Goal: Task Accomplishment & Management: Complete application form

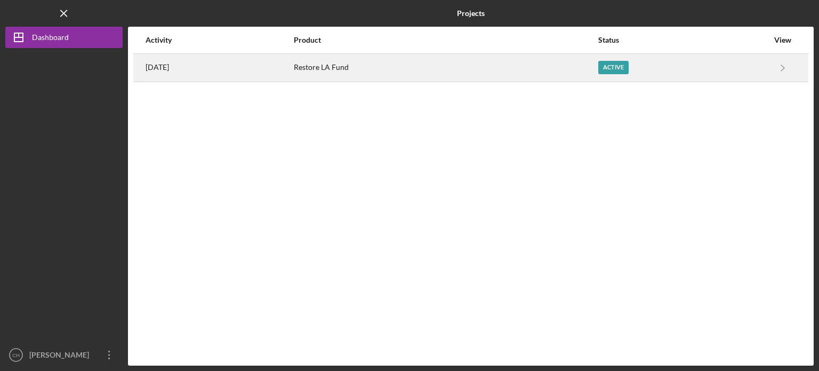
click at [718, 55] on div "Active" at bounding box center [684, 67] width 170 height 27
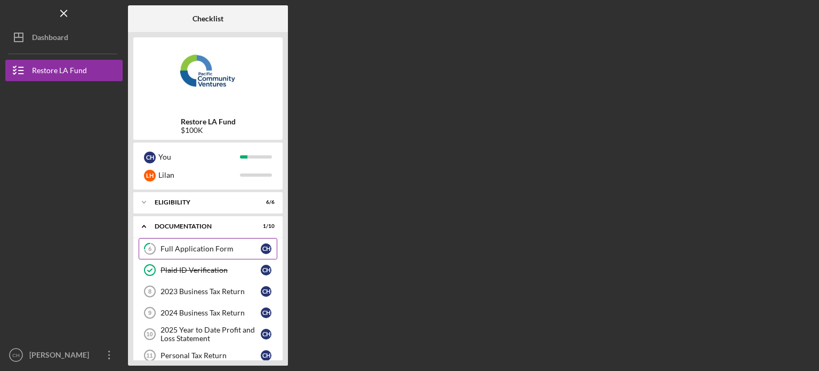
click at [226, 243] on link "6 Full Application Form C H" at bounding box center [208, 248] width 139 height 21
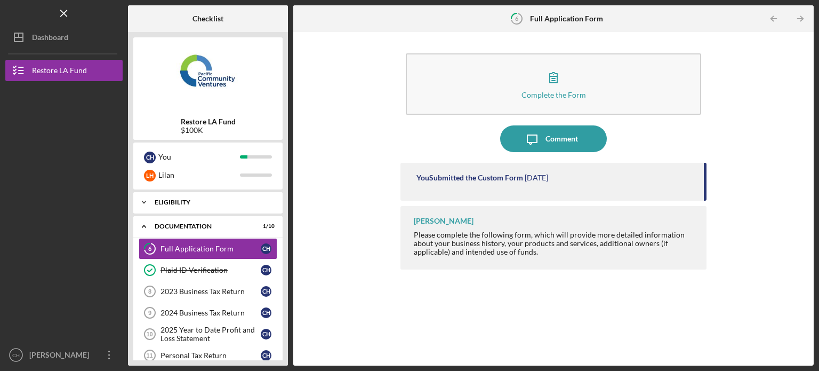
click at [229, 206] on div "Icon/Expander Eligibility 6 / 6" at bounding box center [207, 202] width 149 height 21
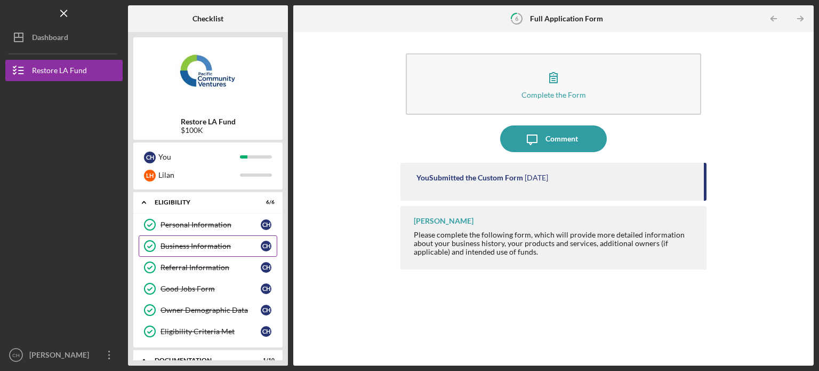
click at [212, 243] on div "Business Information" at bounding box center [211, 246] width 100 height 9
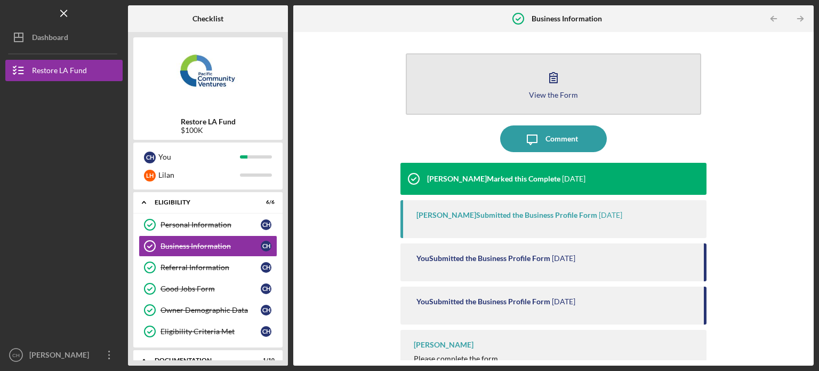
click at [605, 89] on button "View the Form Form" at bounding box center [554, 83] width 296 height 61
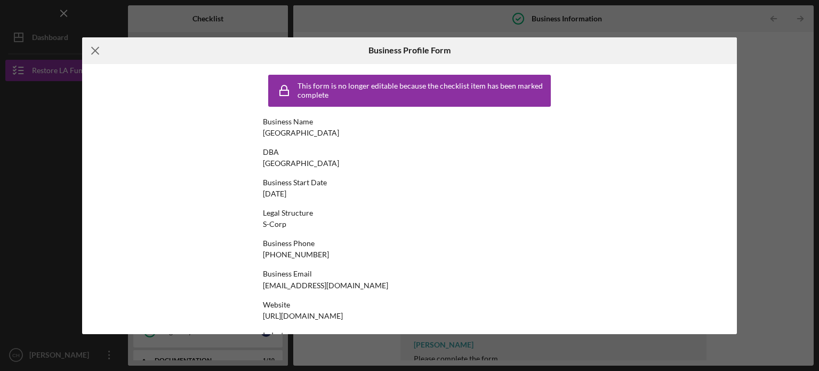
click at [98, 46] on icon "Icon/Menu Close" at bounding box center [95, 50] width 27 height 27
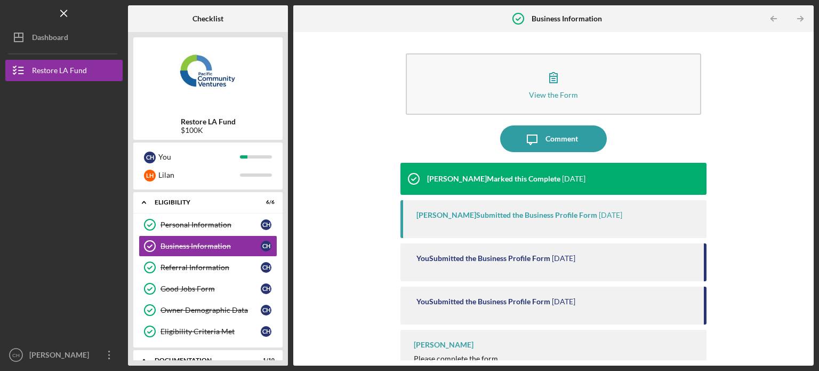
drag, startPoint x: 809, startPoint y: 105, endPoint x: 799, endPoint y: 172, distance: 68.1
click at [799, 172] on div "View the Form Form Icon/Message Comment [PERSON_NAME] Marked this Complete [DAT…" at bounding box center [553, 198] width 521 height 333
click at [347, 107] on div "View the Form Form Icon/Message Comment [PERSON_NAME] Marked this Complete [DAT…" at bounding box center [554, 198] width 510 height 323
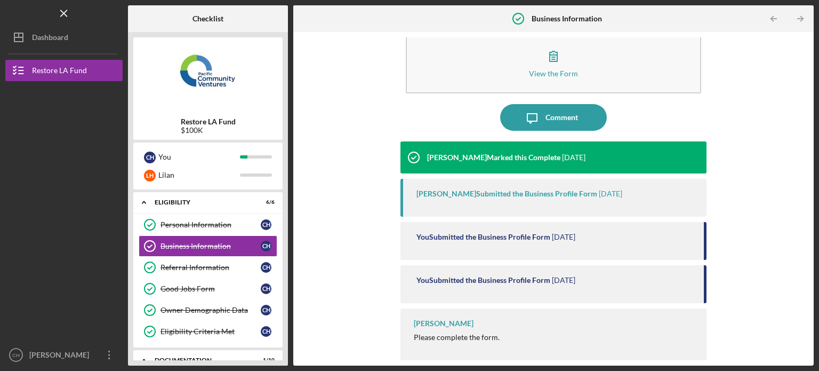
scroll to position [22, 0]
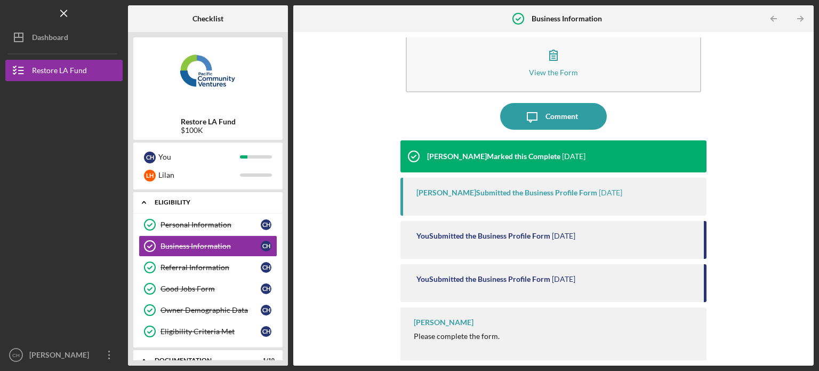
click at [154, 200] on icon "Icon/Expander" at bounding box center [143, 202] width 21 height 21
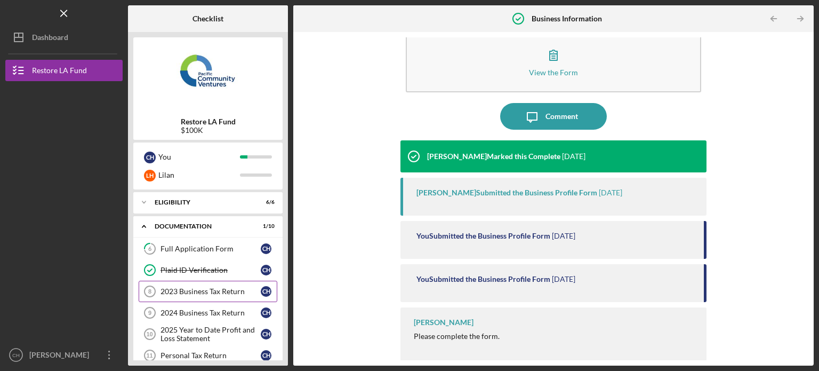
click at [228, 294] on div "2023 Business Tax Return" at bounding box center [211, 291] width 100 height 9
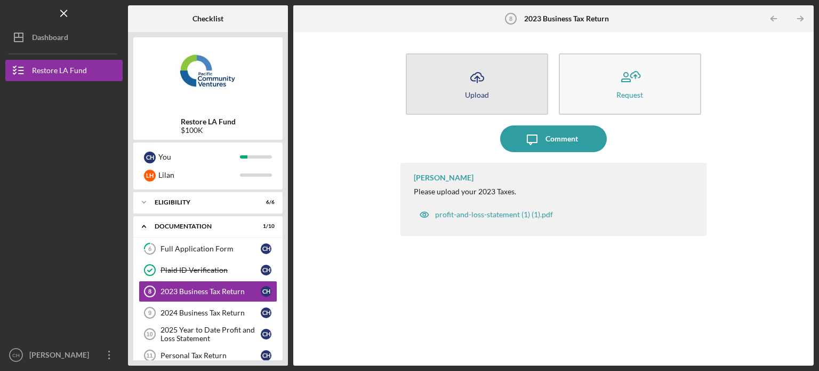
click at [482, 65] on icon "Icon/Upload" at bounding box center [477, 77] width 27 height 27
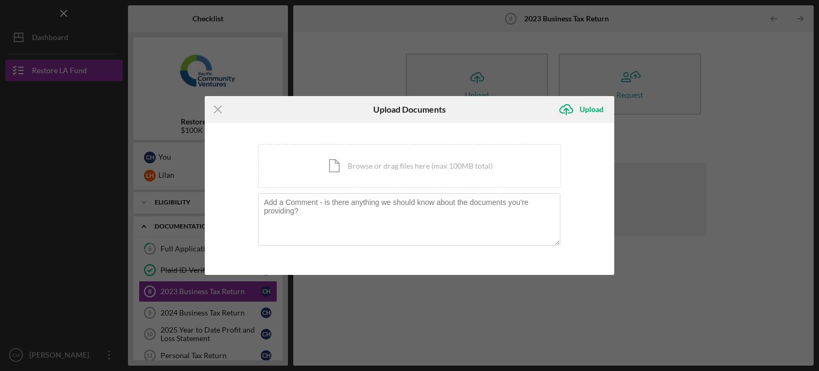
click at [738, 55] on div "Icon/Menu Close Upload Documents Icon/Upload Upload You're uploading documents …" at bounding box center [409, 185] width 819 height 371
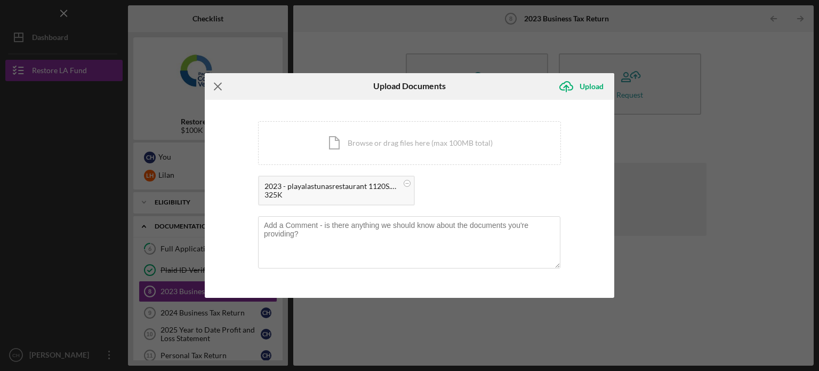
click at [222, 87] on icon "Icon/Menu Close" at bounding box center [218, 86] width 27 height 27
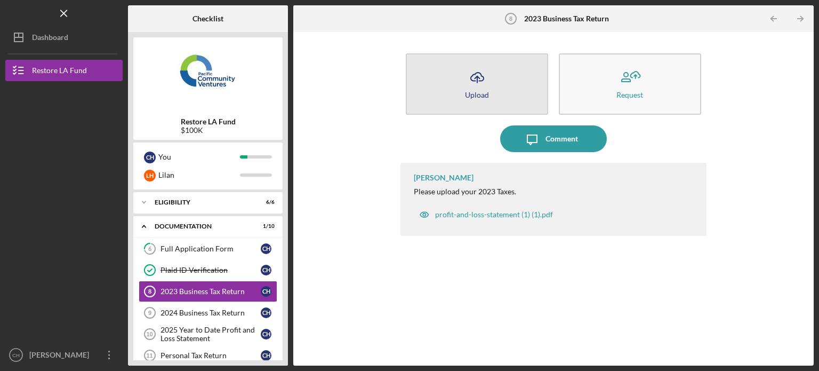
click at [519, 73] on button "Icon/Upload Upload" at bounding box center [477, 83] width 142 height 61
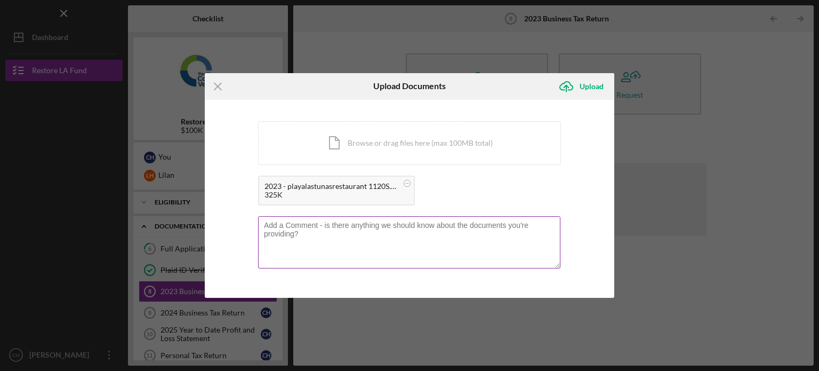
click at [433, 236] on textarea at bounding box center [409, 242] width 302 height 52
click at [596, 89] on div "Upload" at bounding box center [592, 86] width 24 height 21
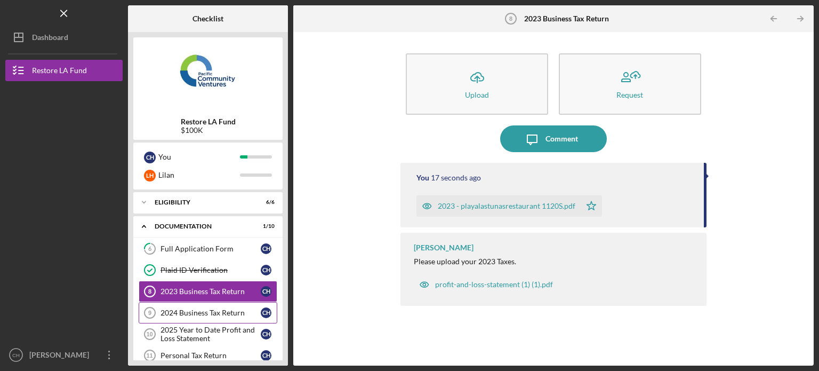
click at [205, 317] on link "2024 Business Tax Return 9 2024 Business Tax Return C H" at bounding box center [208, 312] width 139 height 21
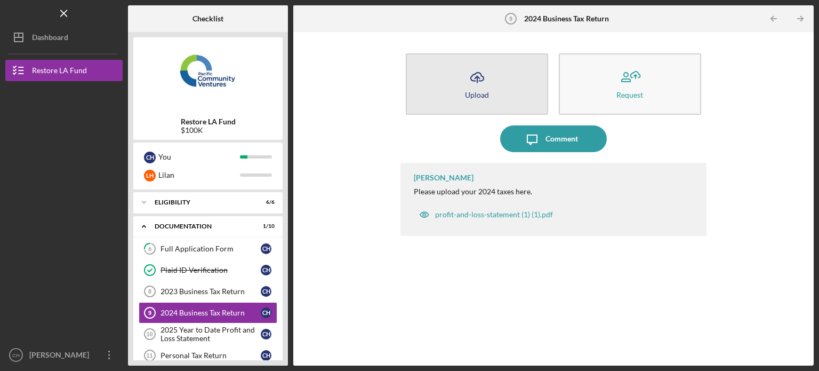
click at [498, 73] on button "Icon/Upload Upload" at bounding box center [477, 83] width 142 height 61
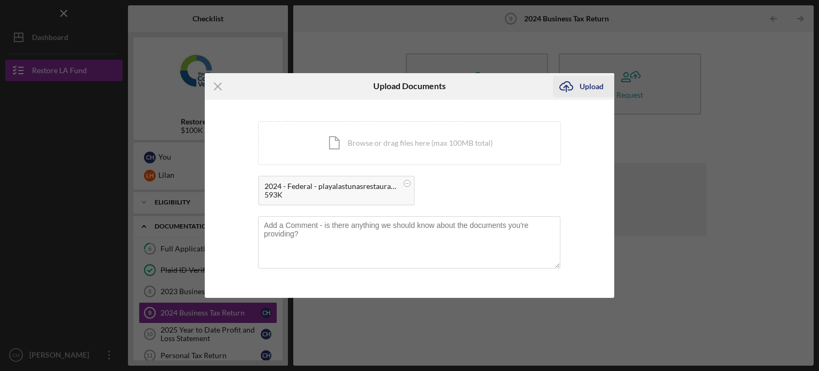
click at [587, 86] on div "Upload" at bounding box center [592, 86] width 24 height 21
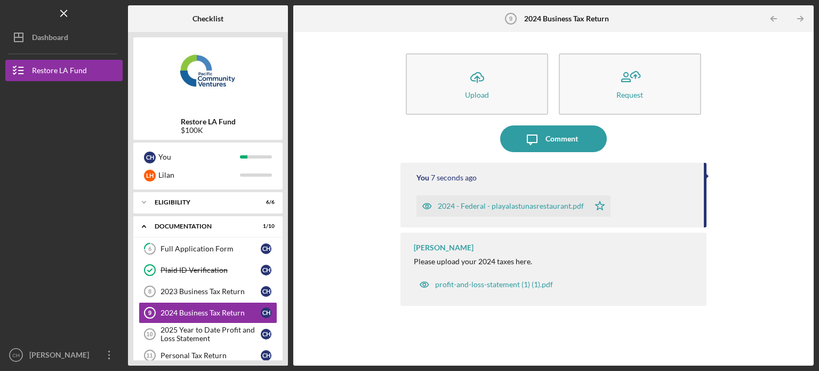
click at [288, 125] on div "Restore LA Fund $100K C H You [PERSON_NAME] Icon/Expander Eligibility 6 / 6 Ico…" at bounding box center [208, 198] width 160 height 333
click at [235, 332] on div "2025 Year to Date Profit and Loss Statement" at bounding box center [211, 333] width 100 height 17
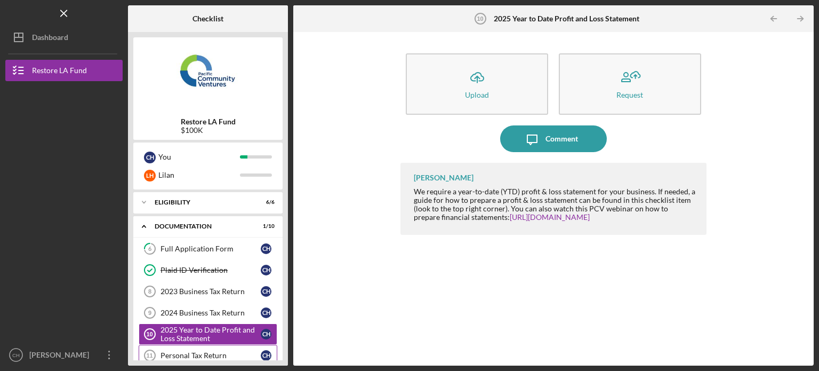
click at [227, 351] on div "Personal Tax Return" at bounding box center [211, 355] width 100 height 9
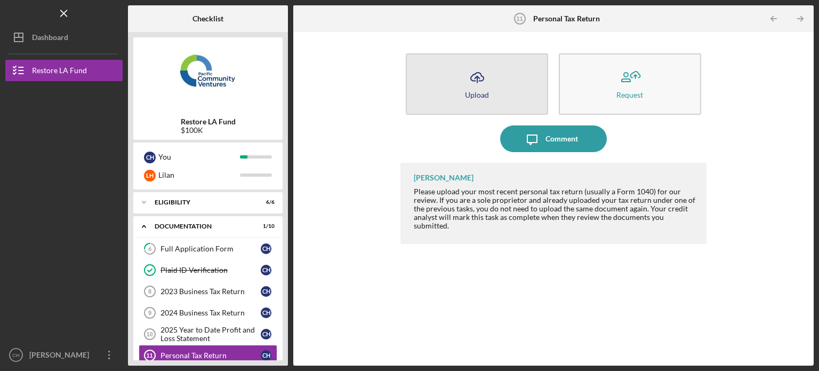
click at [489, 71] on icon "Icon/Upload" at bounding box center [477, 77] width 27 height 27
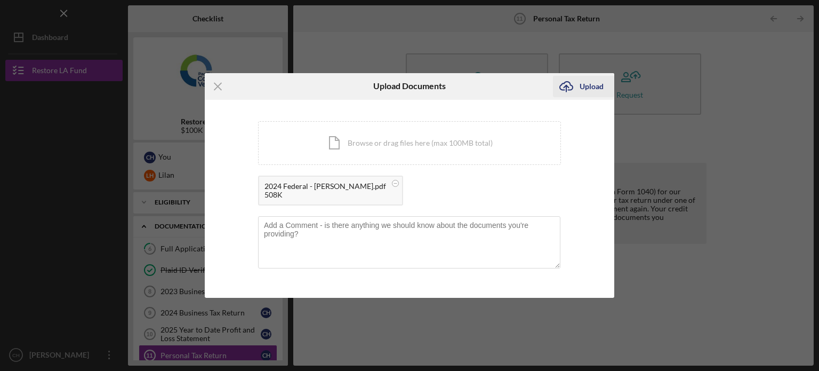
click at [602, 85] on div "Upload" at bounding box center [592, 86] width 24 height 21
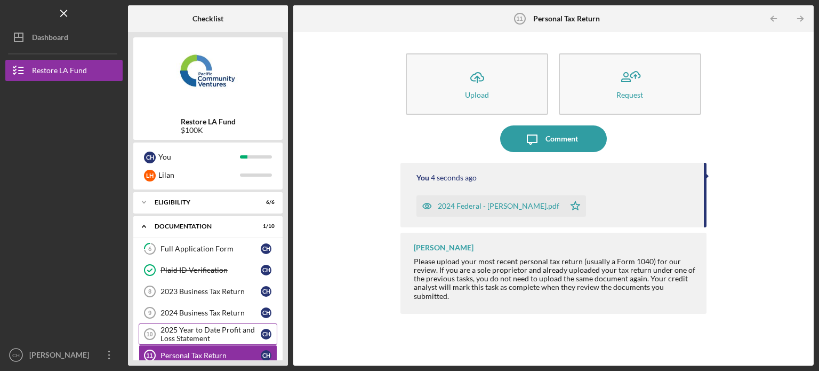
click at [244, 329] on div "2025 Year to Date Profit and Loss Statement" at bounding box center [211, 333] width 100 height 17
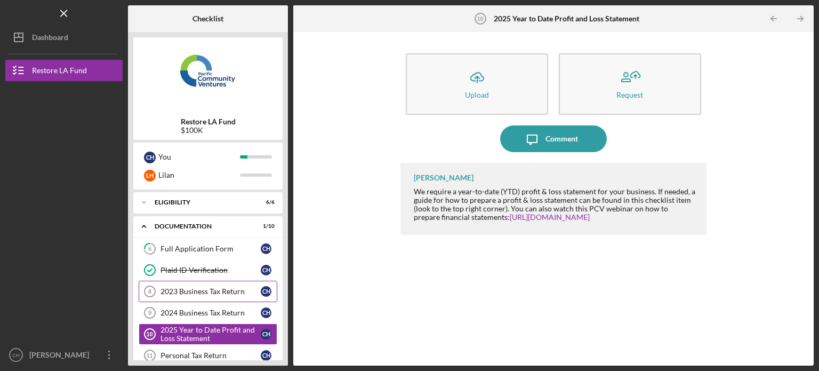
click at [226, 294] on div "2023 Business Tax Return" at bounding box center [211, 291] width 100 height 9
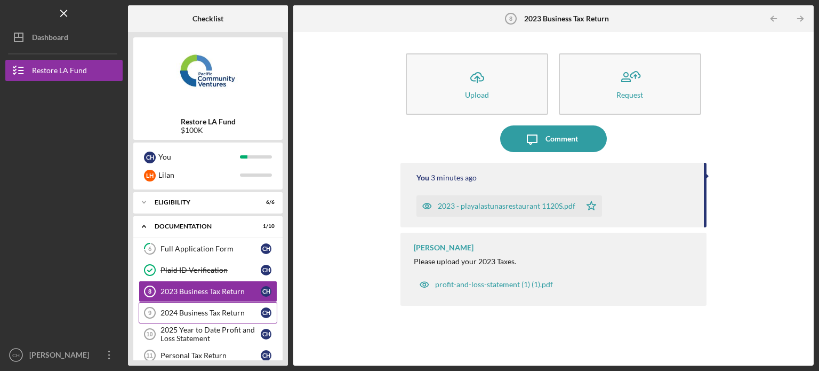
click at [226, 312] on div "2024 Business Tax Return" at bounding box center [211, 312] width 100 height 9
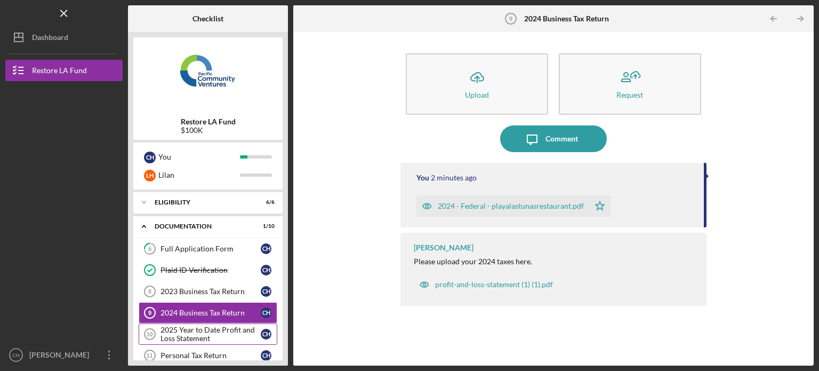
click at [218, 331] on div "2025 Year to Date Profit and Loss Statement" at bounding box center [211, 333] width 100 height 17
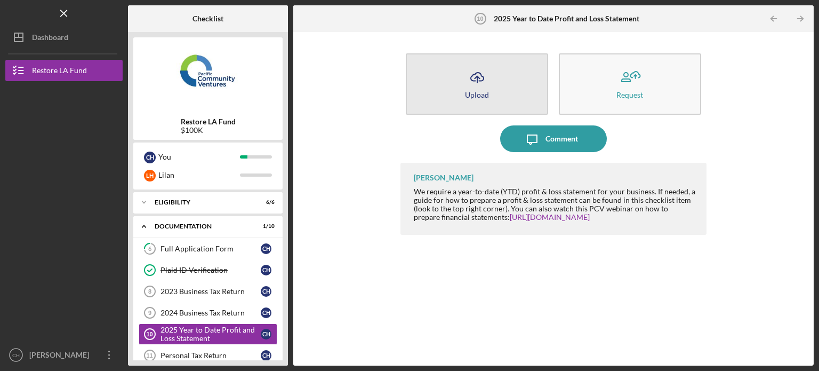
click at [473, 82] on icon "Icon/Upload" at bounding box center [477, 77] width 27 height 27
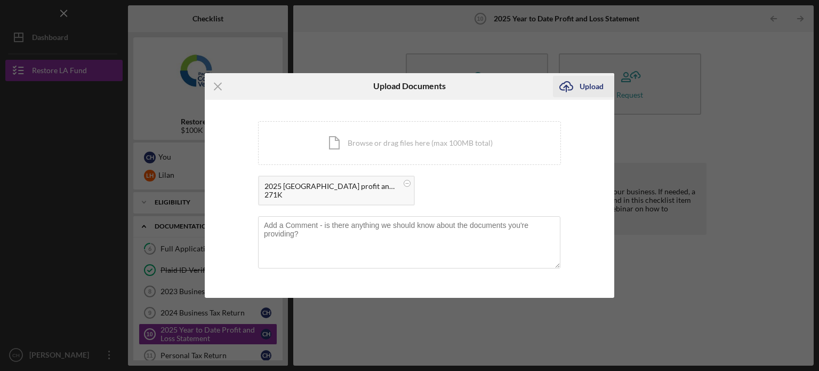
click at [568, 90] on icon "Icon/Upload" at bounding box center [566, 86] width 27 height 27
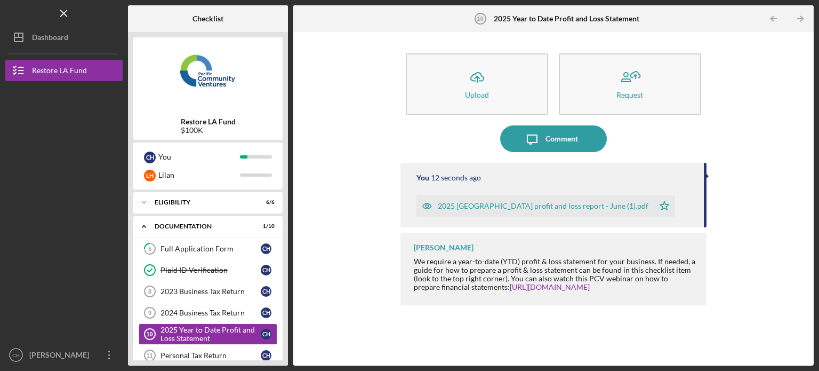
click at [286, 285] on div "Restore LA Fund $100K C H You [PERSON_NAME] Icon/Expander Eligibility 6 / 6 Ico…" at bounding box center [208, 198] width 160 height 333
click at [802, 18] on polyline "button" at bounding box center [802, 19] width 3 height 5
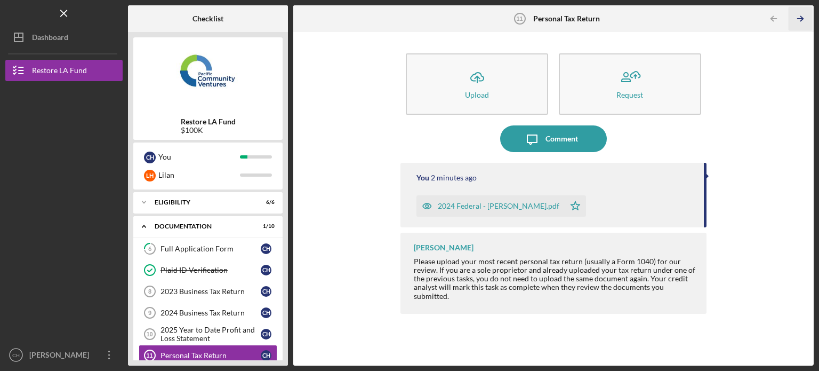
click at [802, 18] on polyline "button" at bounding box center [802, 19] width 3 height 5
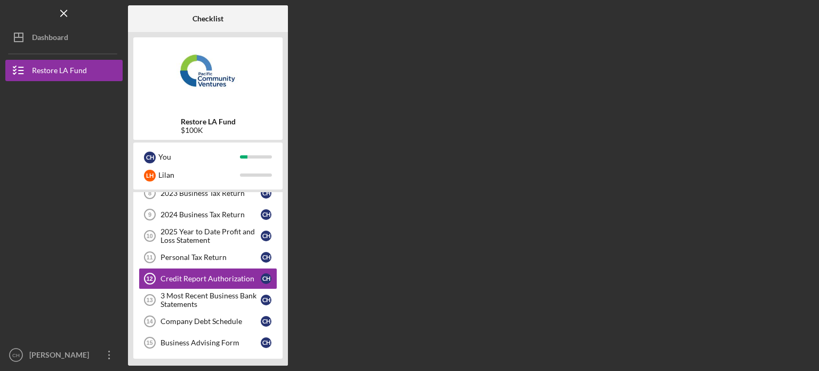
scroll to position [99, 0]
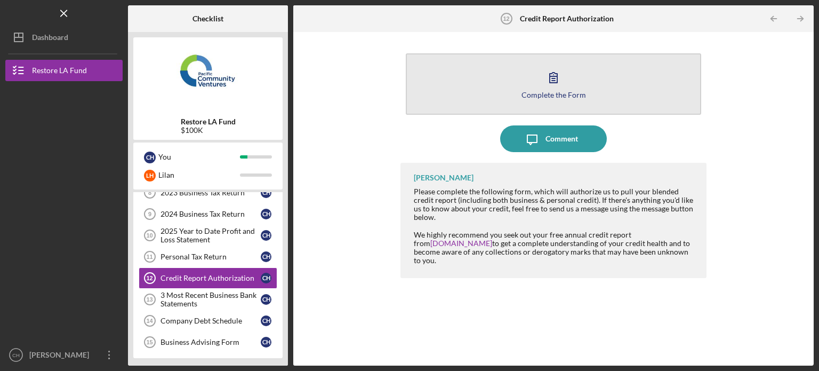
click at [600, 85] on button "Complete the Form Form" at bounding box center [554, 83] width 296 height 61
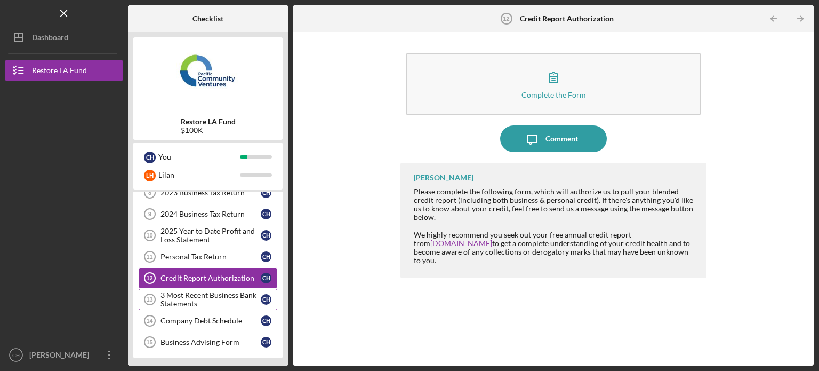
click at [239, 296] on div "3 Most Recent Business Bank Statements" at bounding box center [211, 299] width 100 height 17
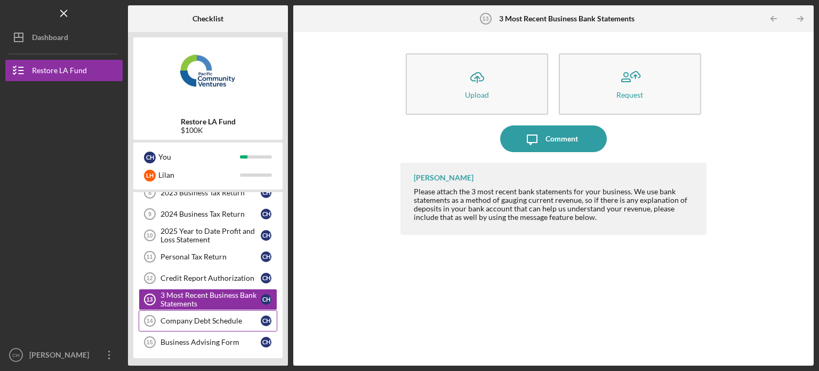
click at [239, 320] on div "Company Debt Schedule" at bounding box center [211, 320] width 100 height 9
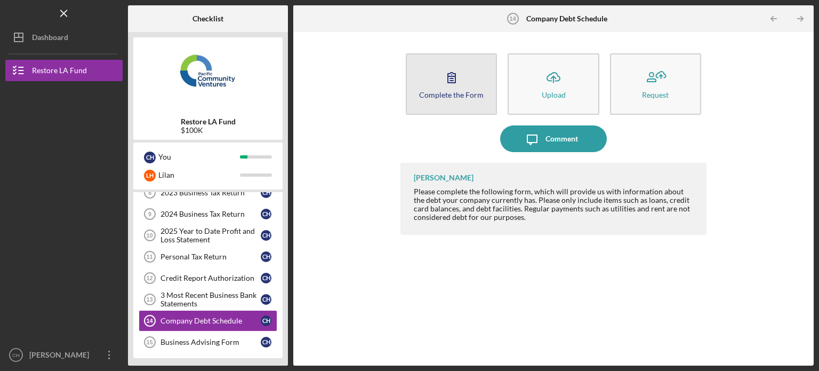
click at [444, 78] on icon "button" at bounding box center [451, 77] width 27 height 27
click at [443, 93] on div "Complete the Form" at bounding box center [451, 95] width 65 height 8
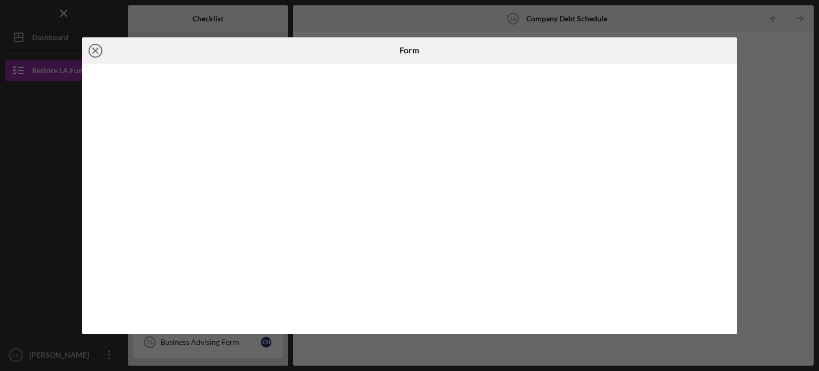
click at [99, 56] on icon "Icon/Close" at bounding box center [95, 50] width 27 height 27
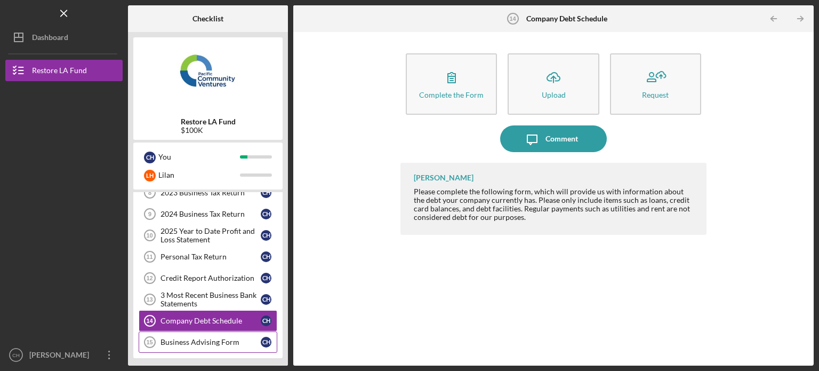
click at [230, 338] on div "Business Advising Form" at bounding box center [211, 342] width 100 height 9
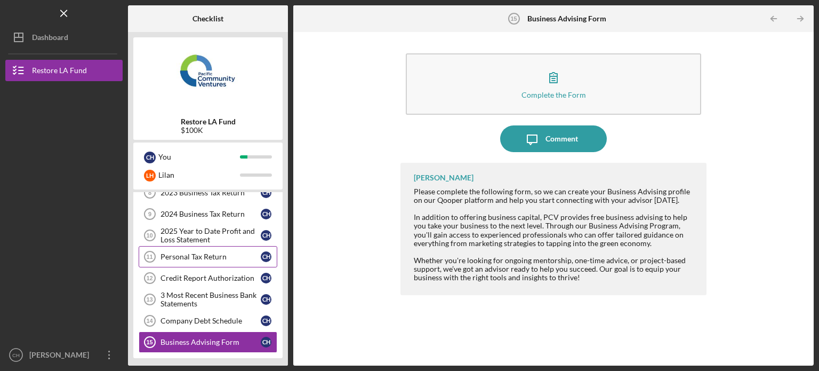
click at [235, 252] on div "Personal Tax Return" at bounding box center [211, 256] width 100 height 9
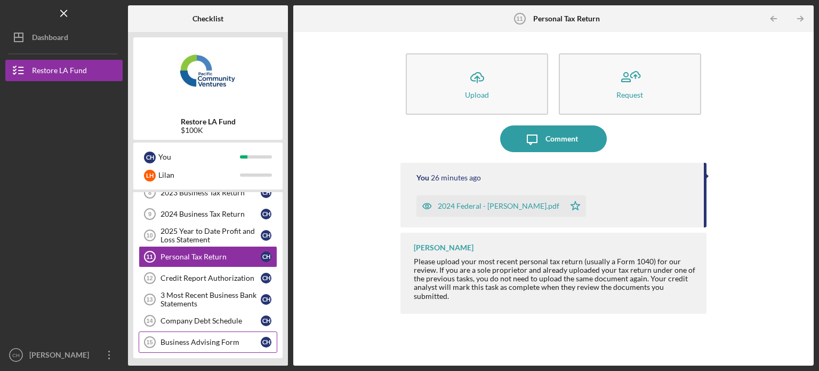
click at [237, 343] on div "Business Advising Form" at bounding box center [211, 342] width 100 height 9
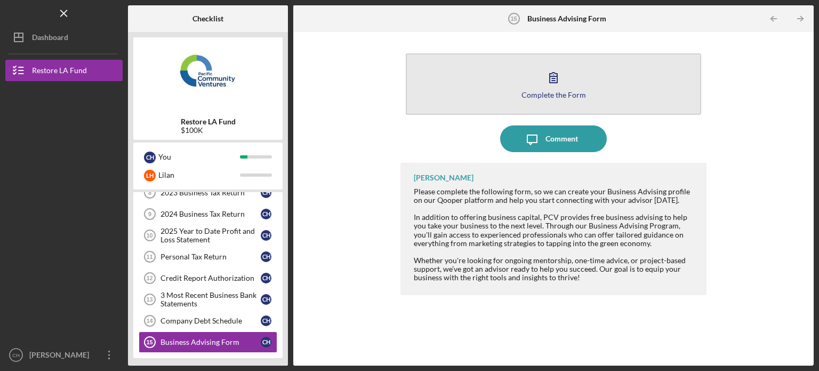
click at [568, 89] on button "Complete the Form Form" at bounding box center [554, 83] width 296 height 61
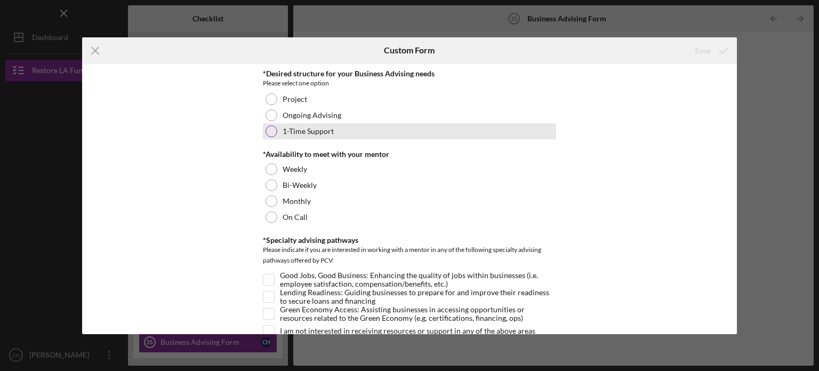
click at [307, 127] on label "1-Time Support" at bounding box center [308, 131] width 51 height 9
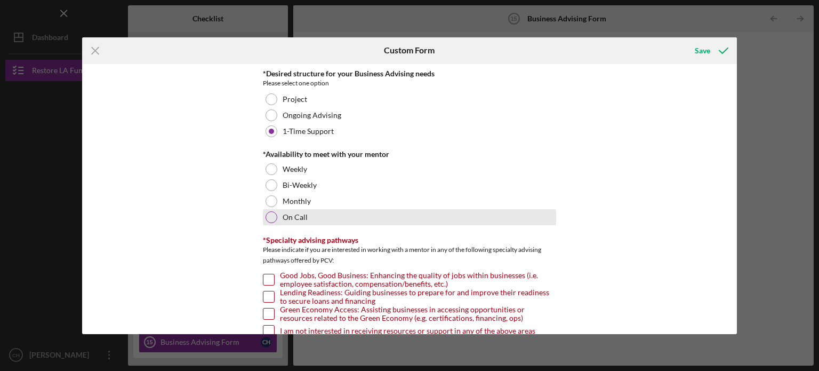
click at [310, 218] on div "On Call" at bounding box center [409, 217] width 293 height 16
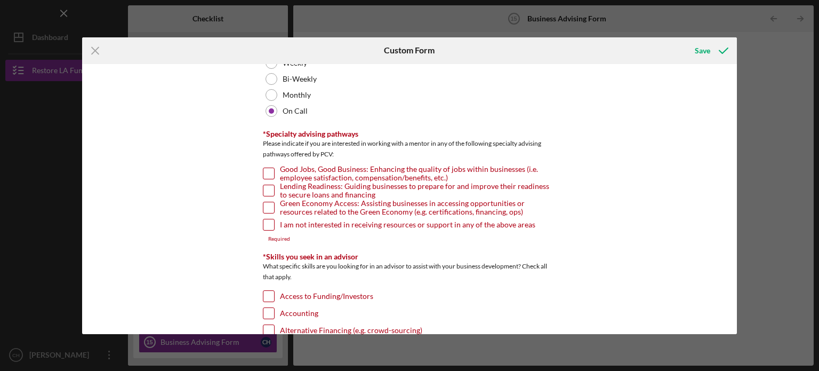
scroll to position [112, 0]
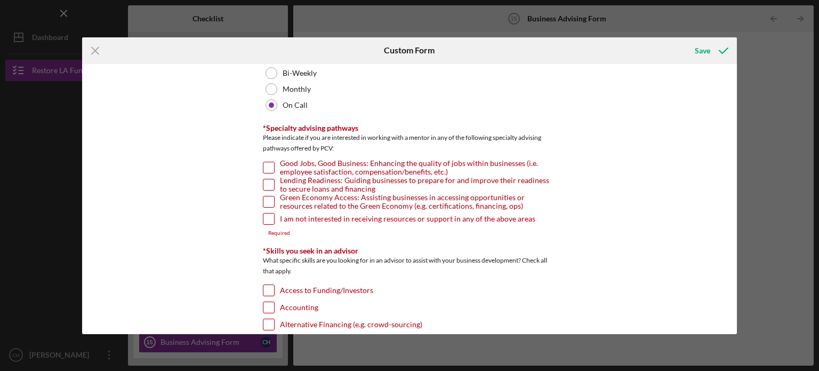
click at [268, 184] on input "Lending Readiness: Guiding businesses to prepare for and improve their readines…" at bounding box center [269, 184] width 11 height 11
checkbox input "true"
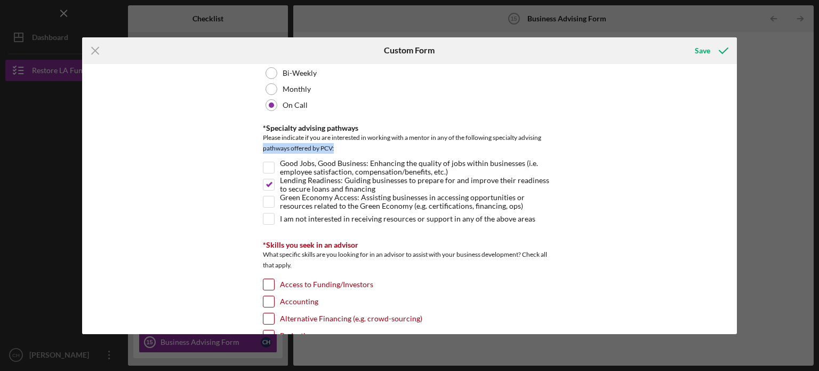
drag, startPoint x: 734, startPoint y: 134, endPoint x: 731, endPoint y: 154, distance: 20.0
click at [731, 154] on div "*Desired structure for your Business Advising needs Please select one option Pr…" at bounding box center [410, 199] width 656 height 270
click at [695, 157] on div "*Desired structure for your Business Advising needs Please select one option Pr…" at bounding box center [410, 199] width 656 height 270
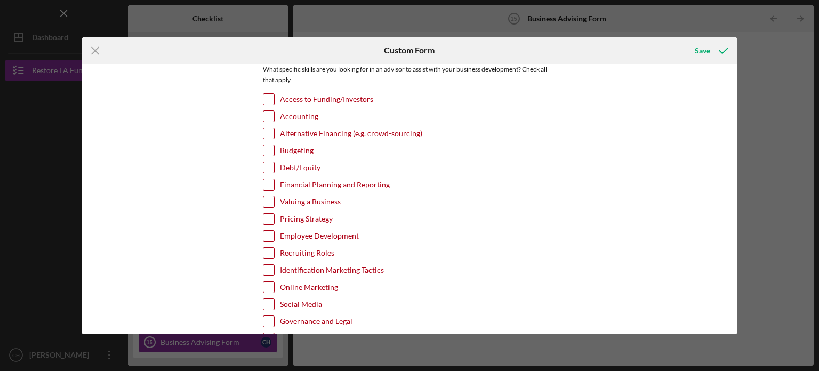
scroll to position [315, 0]
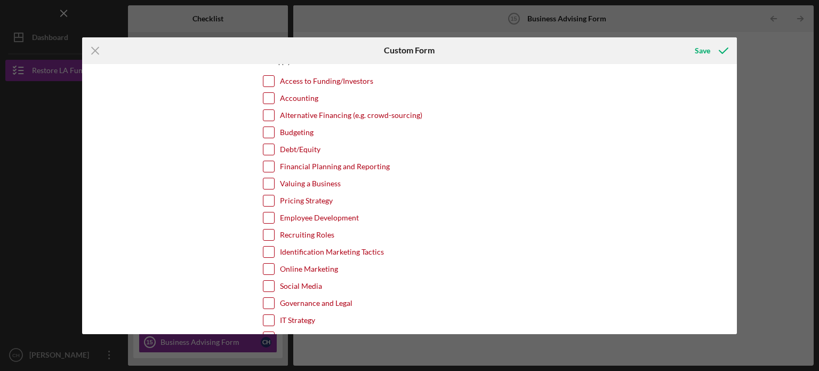
click at [265, 80] on input "Access to Funding/Investors" at bounding box center [269, 81] width 11 height 11
checkbox input "true"
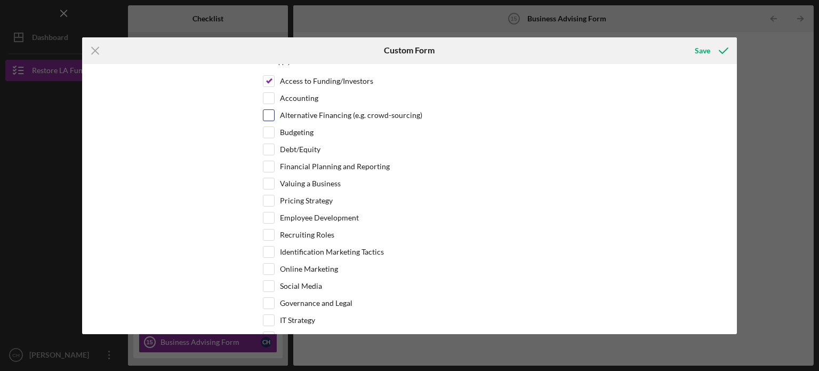
click at [272, 112] on input "Alternative Financing (e.g. crowd-sourcing)" at bounding box center [269, 115] width 11 height 11
checkbox input "true"
click at [270, 183] on input "Valuing a Business" at bounding box center [269, 183] width 11 height 11
checkbox input "true"
click at [272, 113] on input "Alternative Financing (e.g. crowd-sourcing)" at bounding box center [269, 115] width 11 height 11
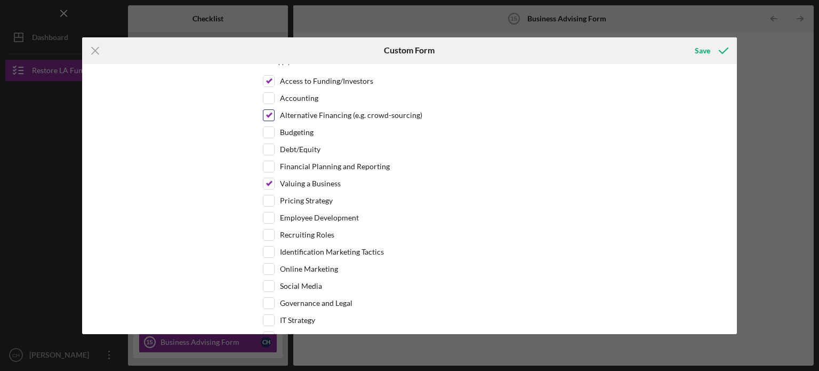
checkbox input "false"
click at [270, 219] on input "Employee Development" at bounding box center [269, 217] width 11 height 11
checkbox input "true"
click at [270, 234] on input "Recruiting Roles" at bounding box center [269, 234] width 11 height 11
checkbox input "true"
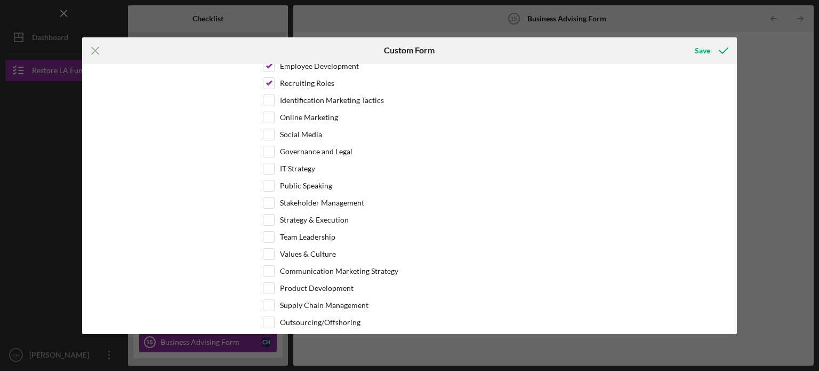
scroll to position [477, 0]
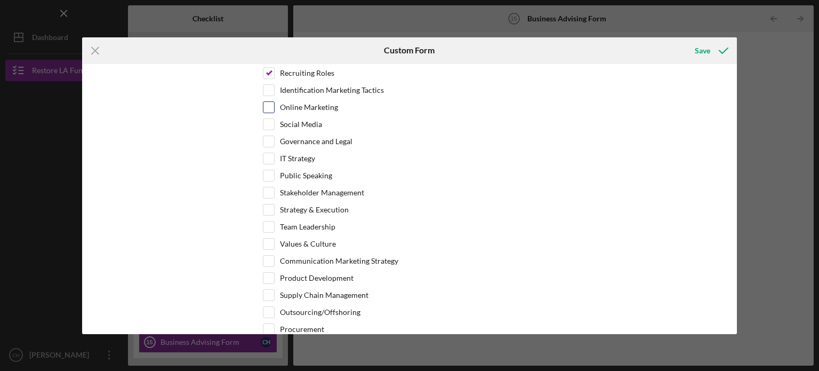
click at [273, 103] on div "Online Marketing" at bounding box center [409, 109] width 293 height 17
click at [267, 104] on input "Online Marketing" at bounding box center [269, 107] width 11 height 11
checkbox input "true"
click at [268, 121] on input "Social Media" at bounding box center [269, 124] width 11 height 11
checkbox input "true"
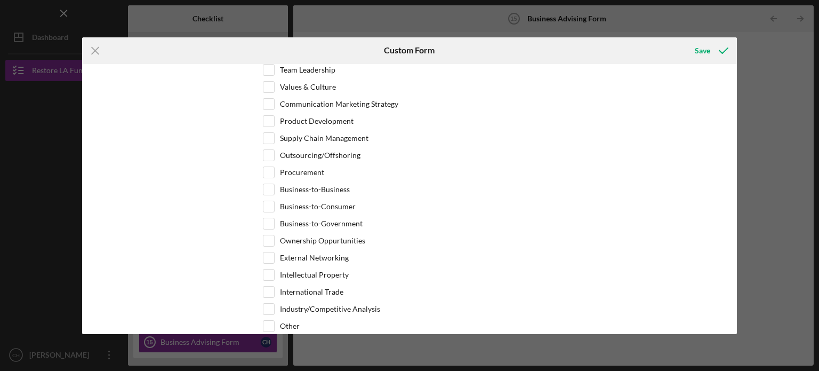
scroll to position [636, 0]
click at [272, 81] on input "Values & Culture" at bounding box center [269, 84] width 11 height 11
checkbox input "true"
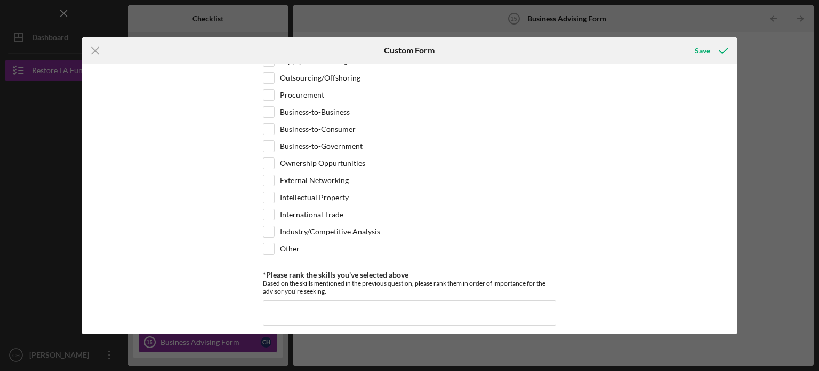
scroll to position [715, 0]
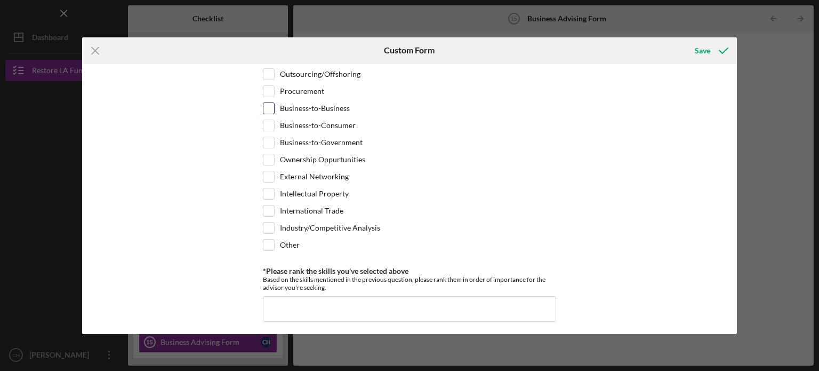
click at [285, 104] on label "Business-to-Business" at bounding box center [315, 108] width 70 height 11
click at [274, 104] on input "Business-to-Business" at bounding box center [269, 108] width 11 height 11
checkbox input "true"
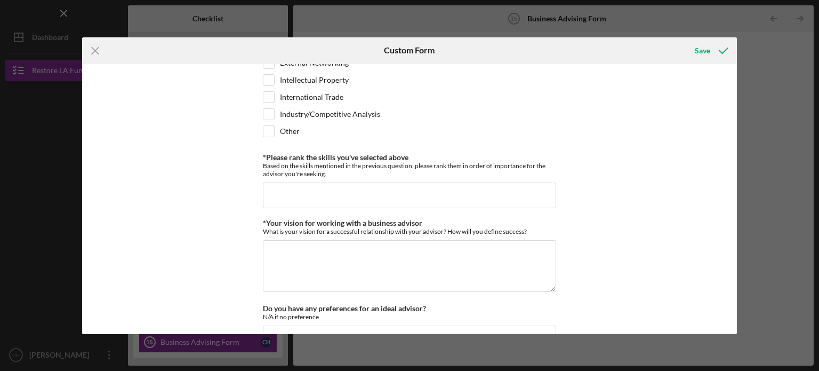
scroll to position [830, 0]
click at [437, 187] on input "*Please rank the skills you've selected above" at bounding box center [409, 194] width 293 height 26
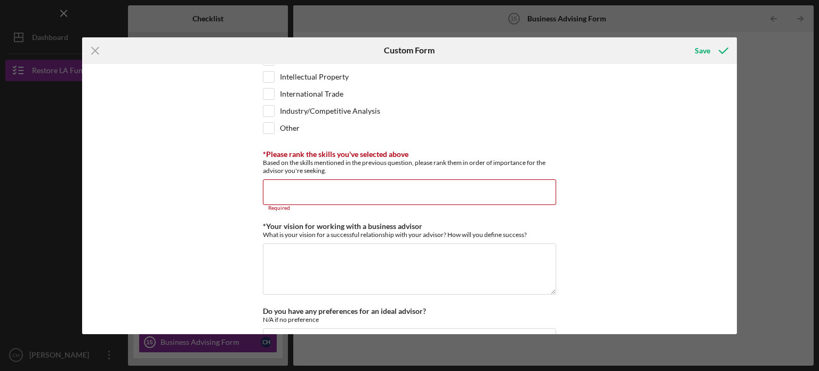
scroll to position [838, 0]
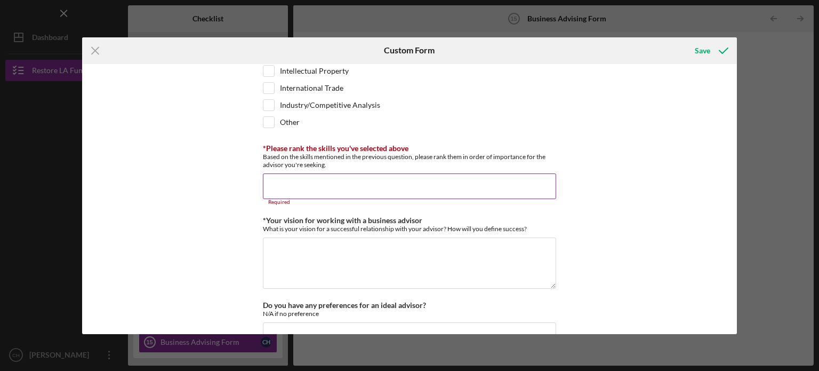
click at [532, 179] on input "*Please rank the skills you've selected above" at bounding box center [409, 186] width 293 height 26
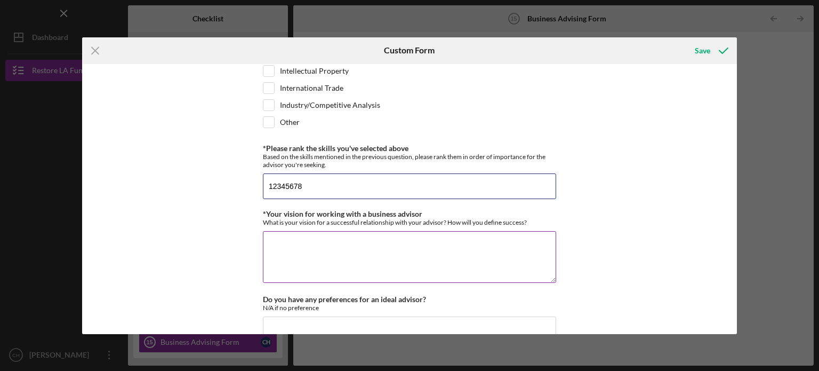
type input "12345678"
click at [508, 243] on textarea "*Your vision for working with a business advisor" at bounding box center [409, 256] width 293 height 51
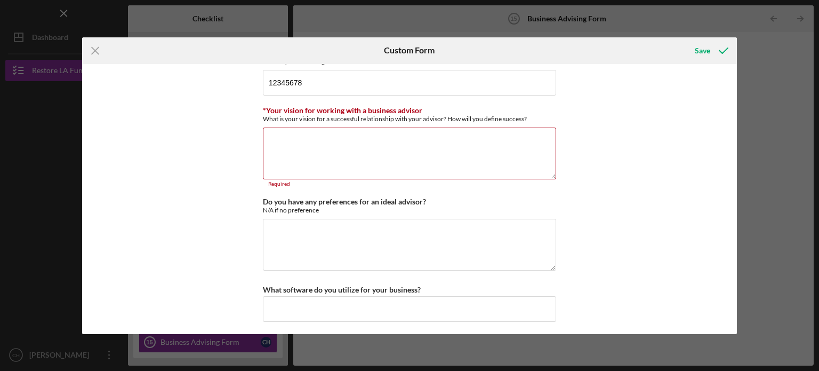
scroll to position [945, 0]
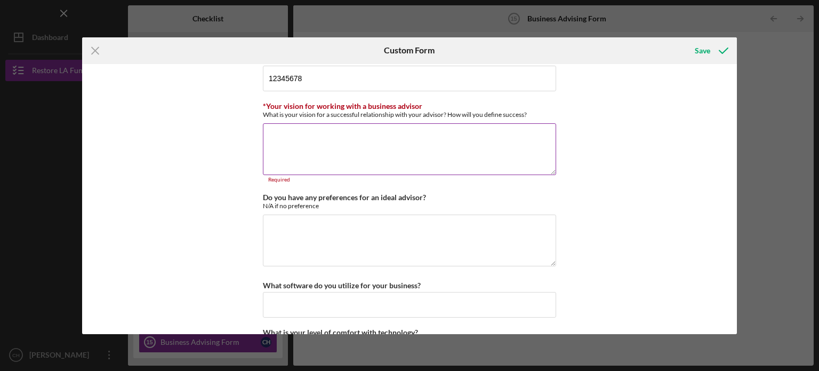
click at [436, 136] on textarea "*Your vision for working with a business advisor" at bounding box center [409, 148] width 293 height 51
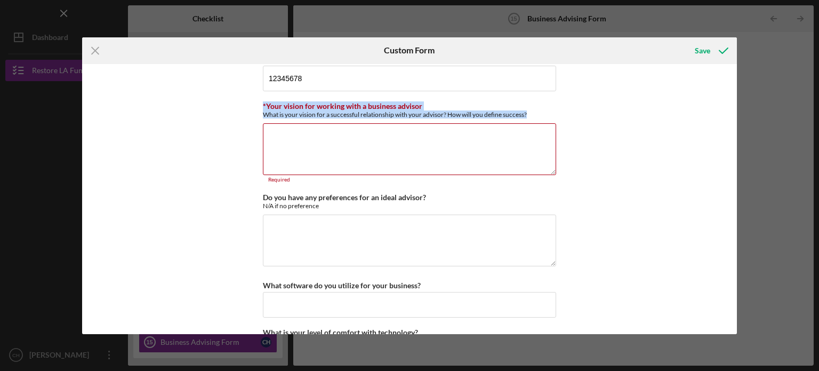
drag, startPoint x: 533, startPoint y: 104, endPoint x: 260, endPoint y: 99, distance: 273.2
click at [260, 99] on div "*Desired structure for your Business Advising needs Please select one option Pr…" at bounding box center [410, 199] width 656 height 270
copy div "*Your vision for working with a business advisor What is your vision for a succ…"
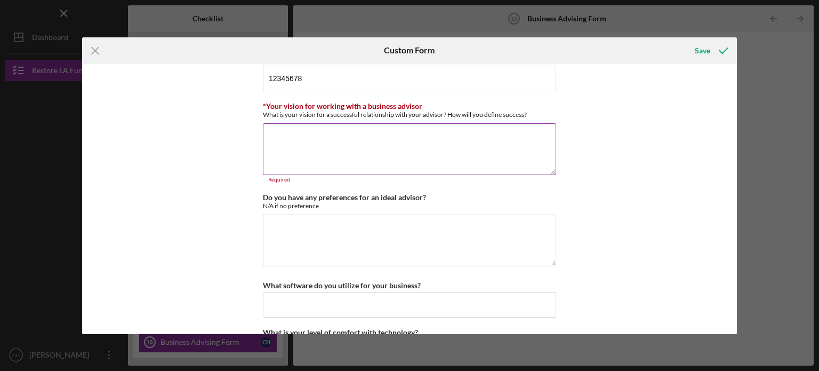
click at [331, 145] on textarea "*Your vision for working with a business advisor" at bounding box center [409, 148] width 293 height 51
paste textarea "My vision for working with a business advisor is a strategic, collaborative par…"
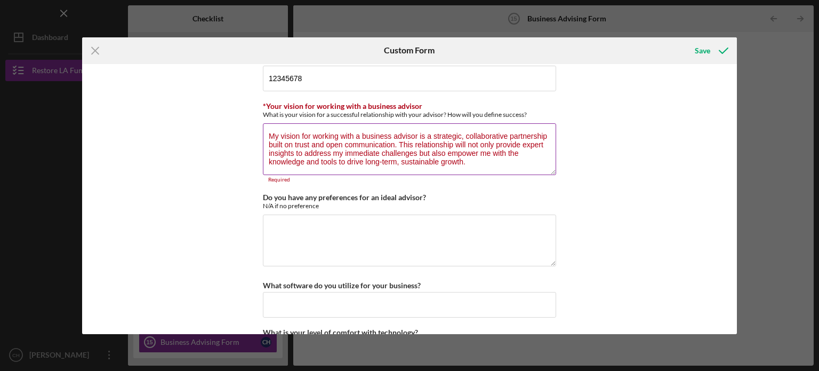
scroll to position [0, 0]
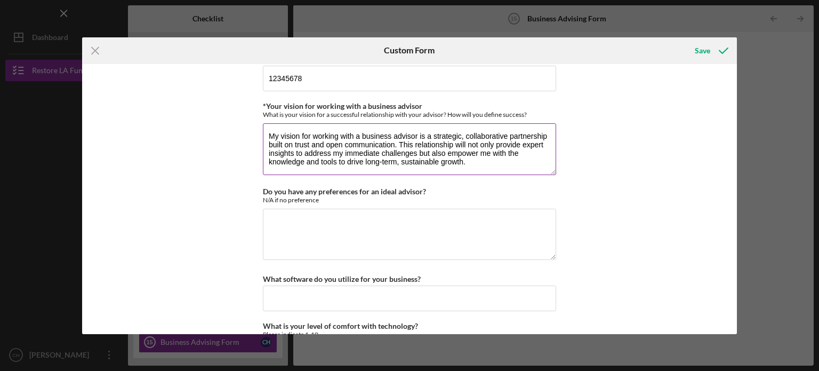
click at [269, 136] on textarea "My vision for working with a business advisor is a strategic, collaborative par…" at bounding box center [409, 148] width 293 height 51
type textarea "My vision for working with a business advisor is a strategic, collaborative par…"
click at [365, 239] on textarea "Do you have any preferences for an ideal advisor?" at bounding box center [409, 234] width 293 height 51
type textarea "N/A"
click at [645, 230] on div "*Desired structure for your Business Advising needs Please select one option Pr…" at bounding box center [410, 199] width 656 height 270
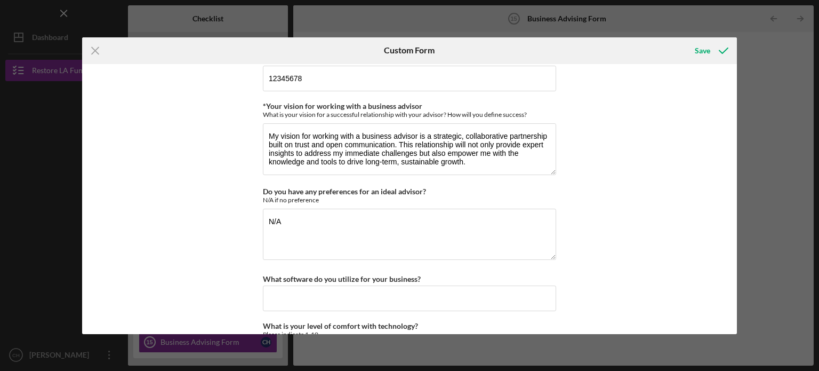
drag, startPoint x: 734, startPoint y: 275, endPoint x: 737, endPoint y: 291, distance: 16.8
click at [737, 291] on div "Icon/Menu Close Custom Form Save *Desired structure for your Business Advising …" at bounding box center [409, 185] width 819 height 371
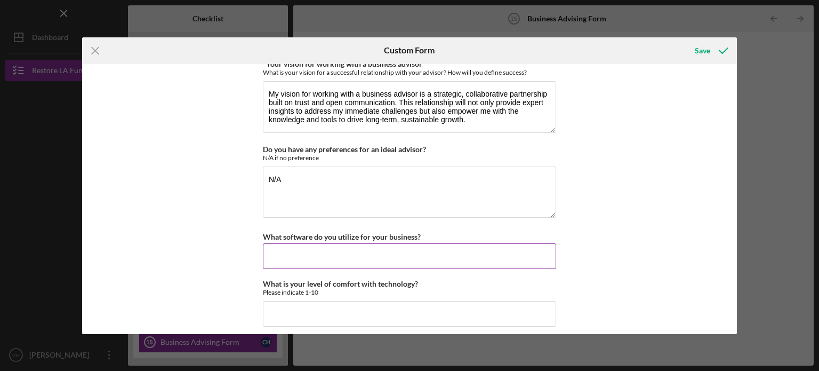
click at [428, 246] on input "What software do you utilize for your business?" at bounding box center [409, 256] width 293 height 26
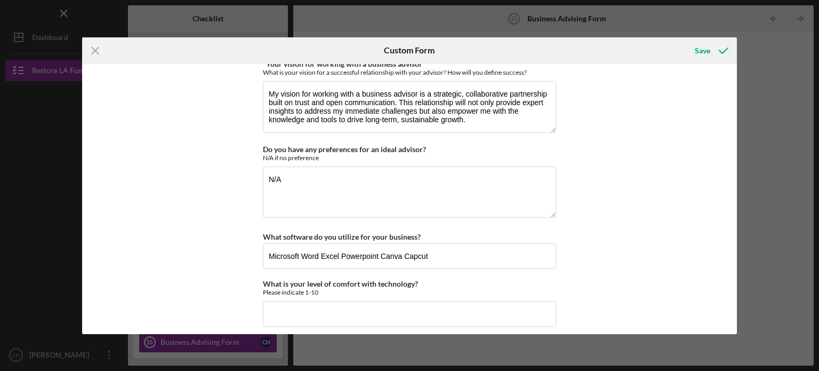
click at [602, 256] on div "*Desired structure for your Business Advising needs Please select one option Pr…" at bounding box center [410, 199] width 656 height 270
drag, startPoint x: 733, startPoint y: 283, endPoint x: 737, endPoint y: 294, distance: 11.5
click at [737, 294] on div "Icon/Menu Close Custom Form Save *Desired structure for your Business Advising …" at bounding box center [409, 185] width 819 height 371
click at [493, 243] on input "Microsoft Word Excel Powerpoint Canva Capcut" at bounding box center [409, 256] width 293 height 26
type input "Microsoft Word Excel Powerpoint Canva"
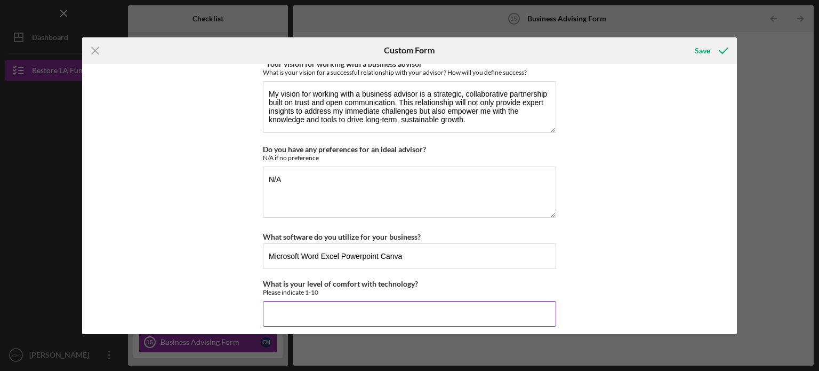
click at [452, 301] on input "What is your level of comfort with technology?" at bounding box center [409, 314] width 293 height 26
type input "4"
drag, startPoint x: 735, startPoint y: 308, endPoint x: 708, endPoint y: 41, distance: 268.5
click at [708, 41] on div "Save" at bounding box center [702, 50] width 15 height 21
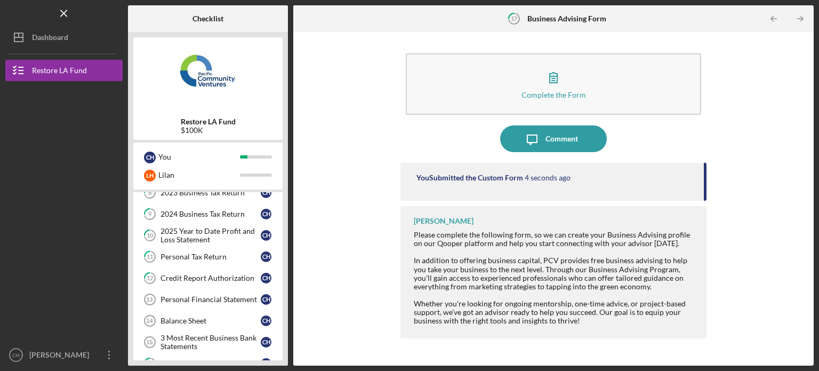
click at [330, 298] on div "Complete the Form Form Icon/Message Comment You Submitted the Custom Form 4 sec…" at bounding box center [554, 198] width 510 height 323
click at [286, 325] on div "Restore LA Fund $100K C H You [PERSON_NAME] Icon/Expander Eligibility 6 / 6 Ico…" at bounding box center [208, 198] width 160 height 333
click at [277, 113] on div "Restore LA Fund $100K" at bounding box center [207, 88] width 149 height 102
click at [219, 316] on div "Balance Sheet" at bounding box center [211, 320] width 100 height 9
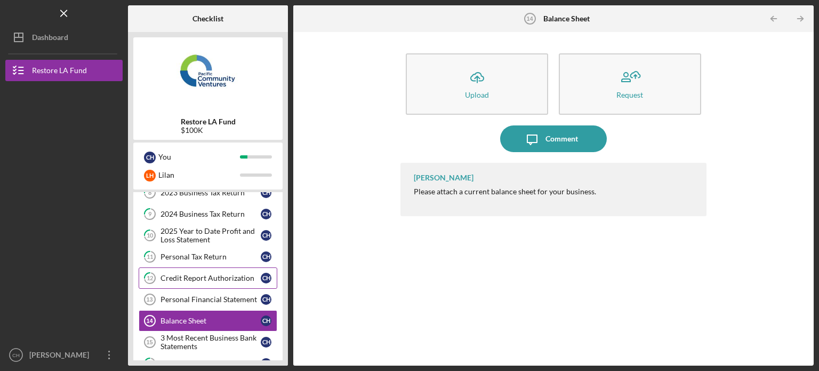
click at [235, 278] on div "Credit Report Authorization" at bounding box center [211, 278] width 100 height 9
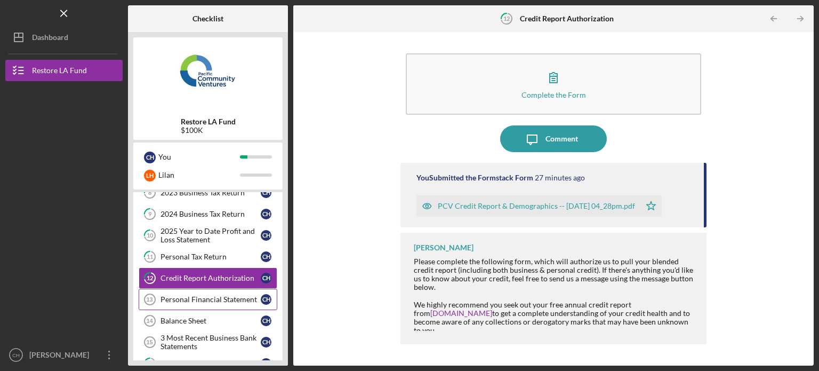
click at [235, 292] on link "Personal Financial Statement 13 Personal Financial Statement C H" at bounding box center [208, 299] width 139 height 21
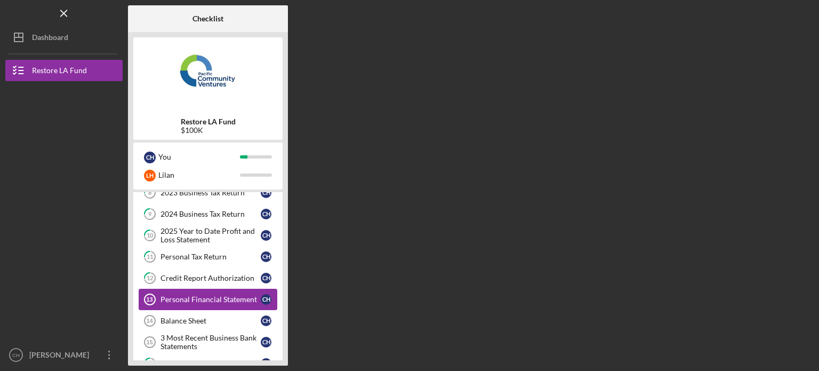
click at [235, 292] on link "Personal Financial Statement 13 Personal Financial Statement C H" at bounding box center [208, 299] width 139 height 21
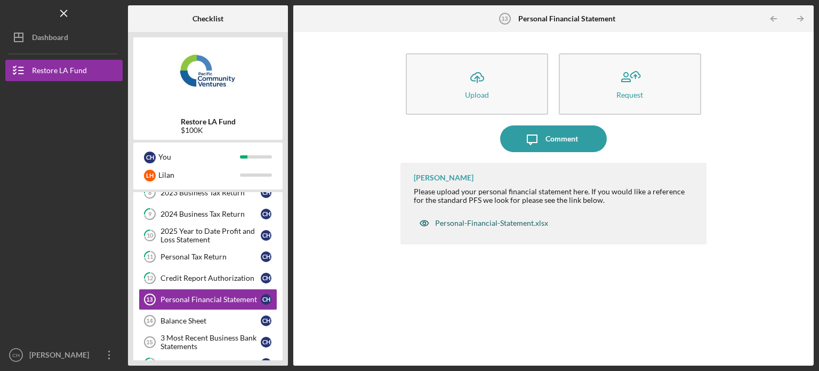
click at [488, 222] on div "Personal-Financial-Statement.xlsx" at bounding box center [491, 223] width 113 height 9
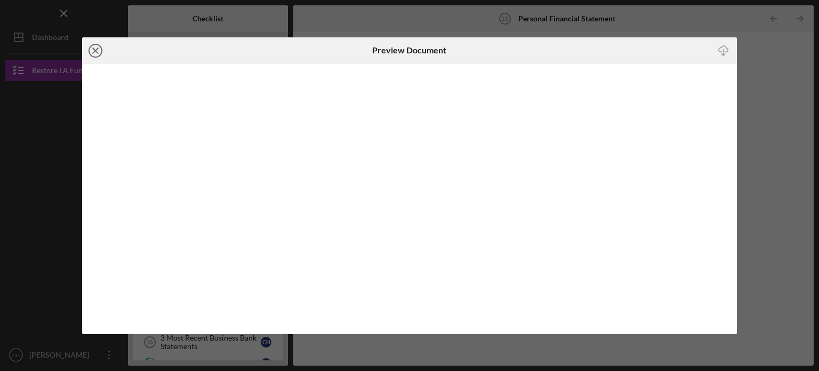
click at [95, 53] on icon "Icon/Close" at bounding box center [95, 50] width 27 height 27
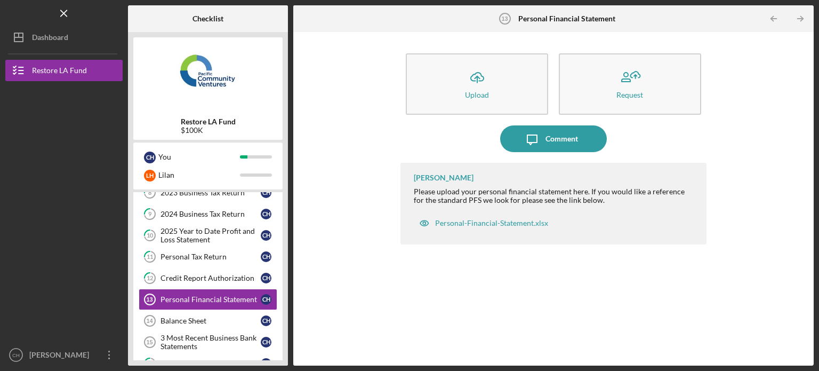
click at [286, 240] on div "Restore LA Fund $100K C H You [PERSON_NAME] Icon/Expander Eligibility 6 / 6 Ico…" at bounding box center [208, 198] width 160 height 333
click at [287, 181] on div "Restore LA Fund $100K C H You [PERSON_NAME] Icon/Expander Eligibility 6 / 6 Ico…" at bounding box center [208, 198] width 160 height 333
click at [282, 198] on div "Full Application Form Full Application Form C H Plaid ID Verification Plaid ID …" at bounding box center [207, 269] width 149 height 261
click at [277, 201] on div "Full Application Form Full Application Form C H Plaid ID Verification Plaid ID …" at bounding box center [207, 269] width 149 height 261
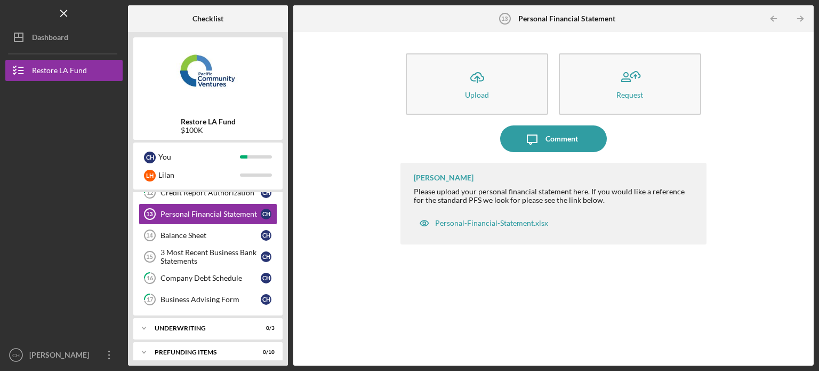
scroll to position [190, 0]
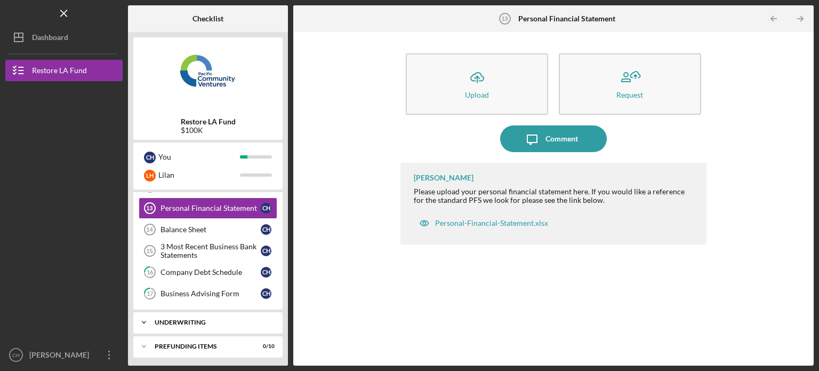
click at [252, 323] on div "Icon/Expander Underwriting 0 / 3" at bounding box center [207, 322] width 149 height 21
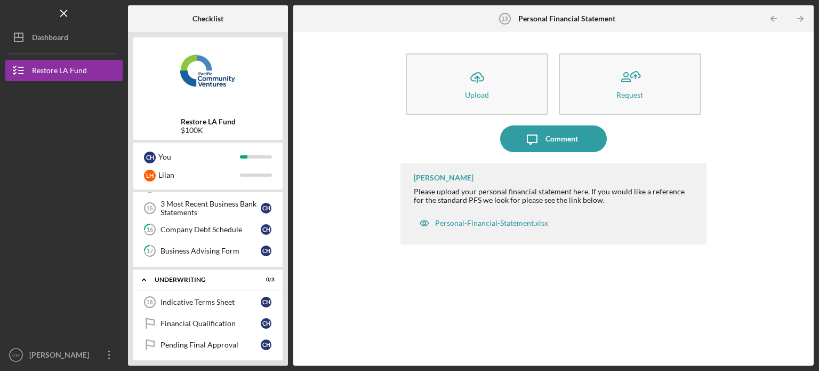
scroll to position [254, 0]
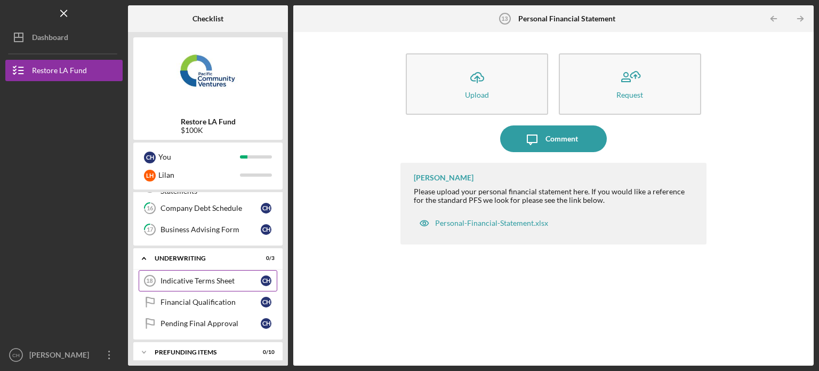
click at [184, 281] on div "Indicative Terms Sheet" at bounding box center [211, 280] width 100 height 9
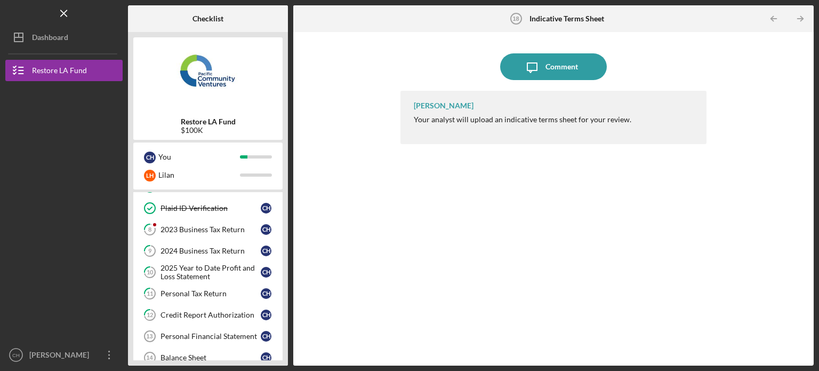
scroll to position [41, 0]
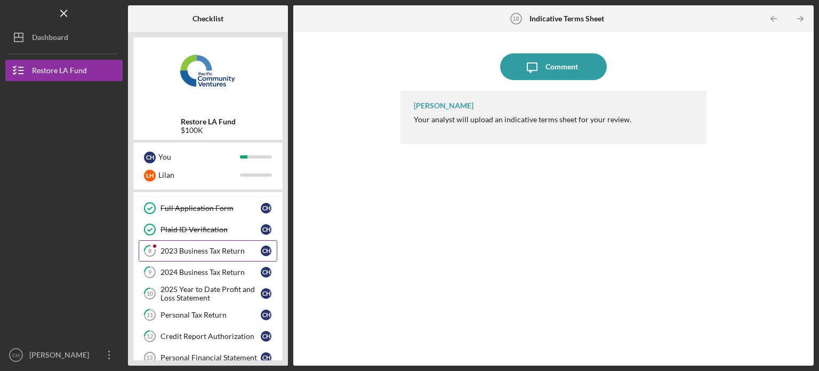
click at [252, 243] on link "8 2023 Business Tax Return C H" at bounding box center [208, 250] width 139 height 21
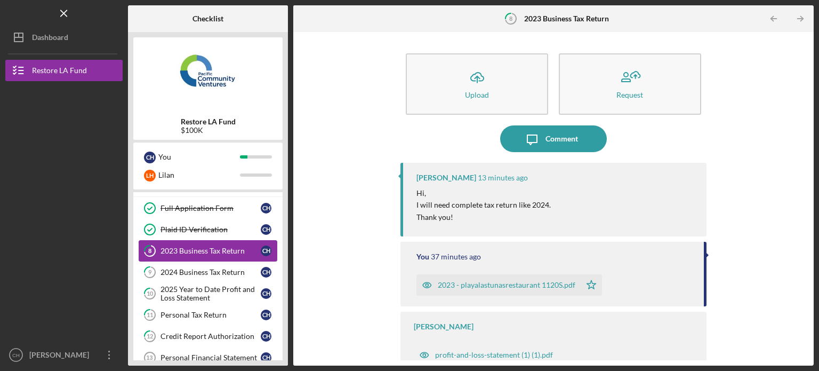
click at [224, 243] on link "8 2023 Business Tax Return C H" at bounding box center [208, 250] width 139 height 21
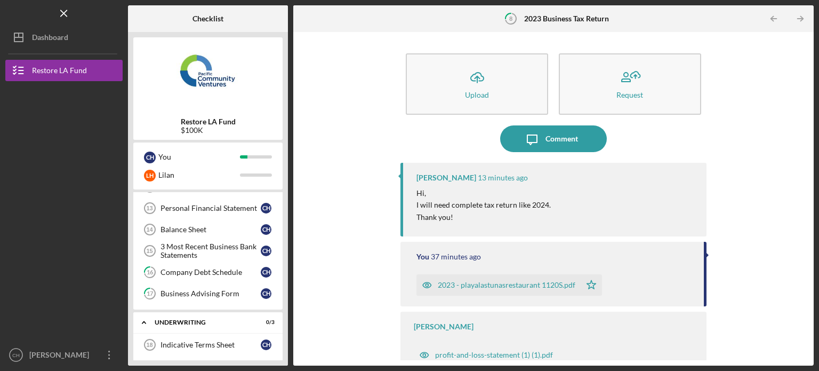
scroll to position [211, 0]
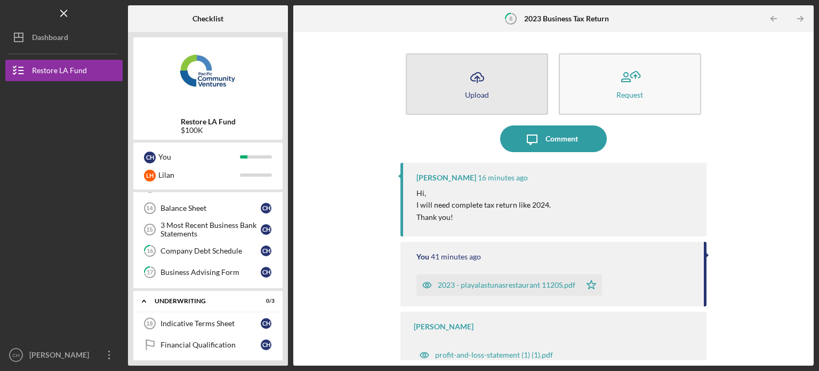
click at [484, 79] on icon "Icon/Upload" at bounding box center [477, 77] width 27 height 27
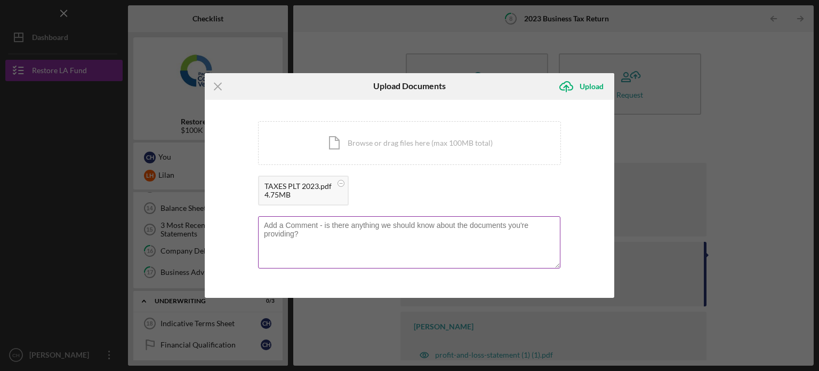
click at [421, 225] on textarea at bounding box center [409, 242] width 302 height 52
type textarea "H"
click at [588, 91] on div "Upload" at bounding box center [592, 86] width 24 height 21
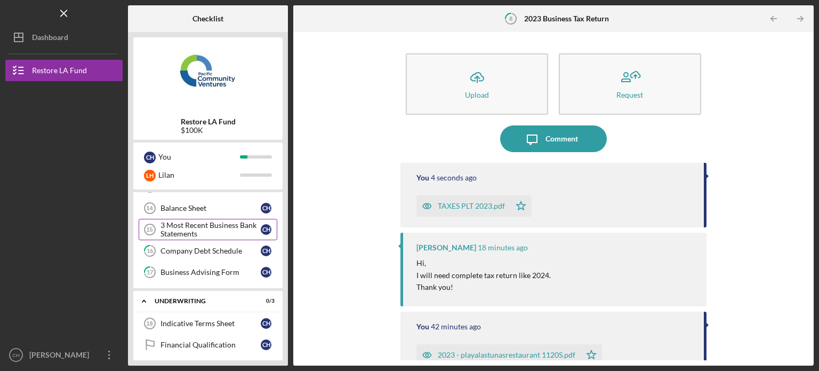
click at [219, 232] on div "3 Most Recent Business Bank Statements" at bounding box center [211, 229] width 100 height 17
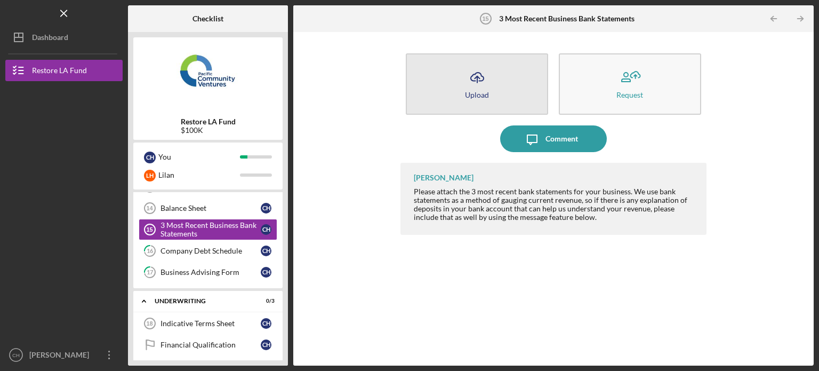
click at [460, 91] on button "Icon/Upload Upload" at bounding box center [477, 83] width 142 height 61
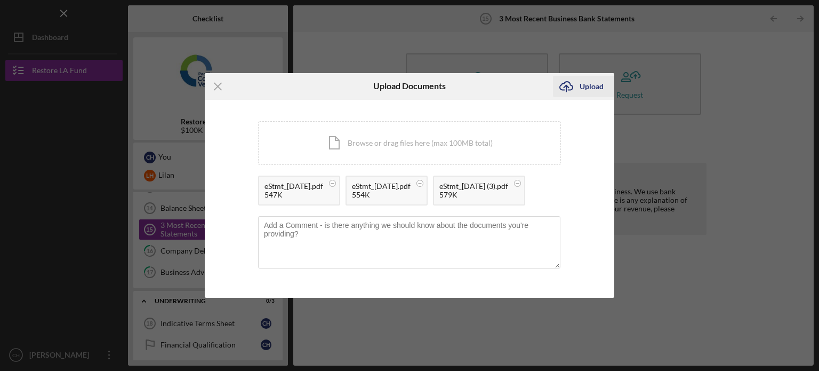
click at [589, 76] on div "Upload" at bounding box center [592, 86] width 24 height 21
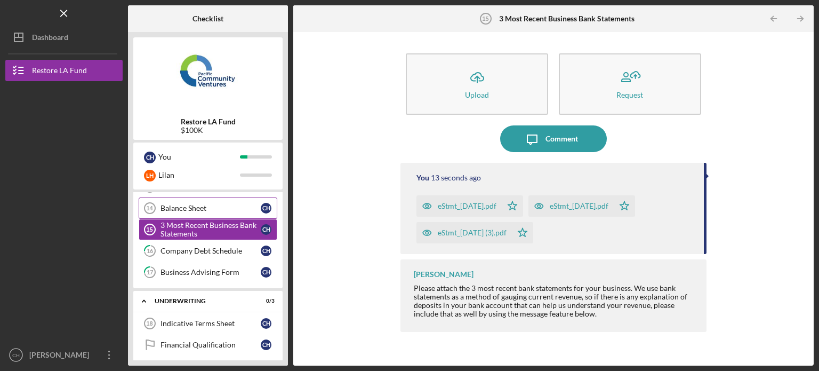
click at [215, 200] on link "Balance Sheet 14 Balance Sheet C H" at bounding box center [208, 207] width 139 height 21
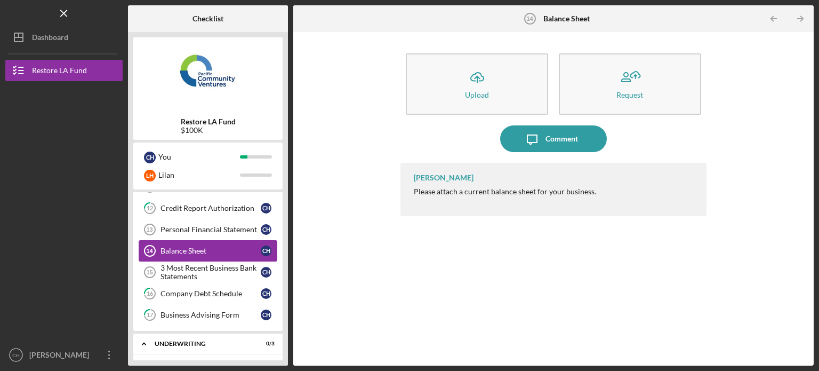
scroll to position [147, 0]
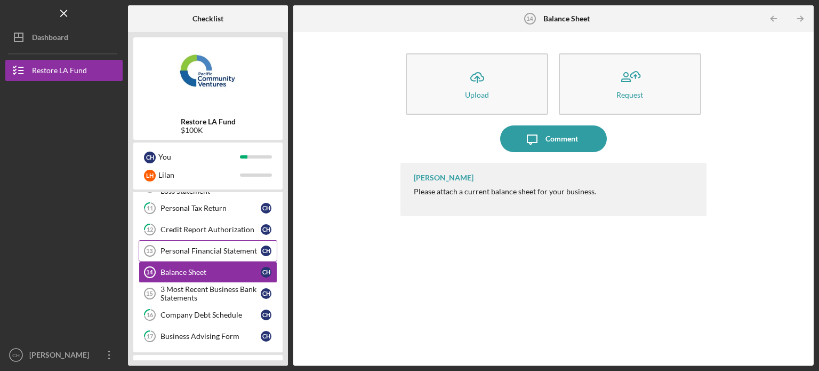
click at [227, 243] on link "Personal Financial Statement 13 Personal Financial Statement C H" at bounding box center [208, 250] width 139 height 21
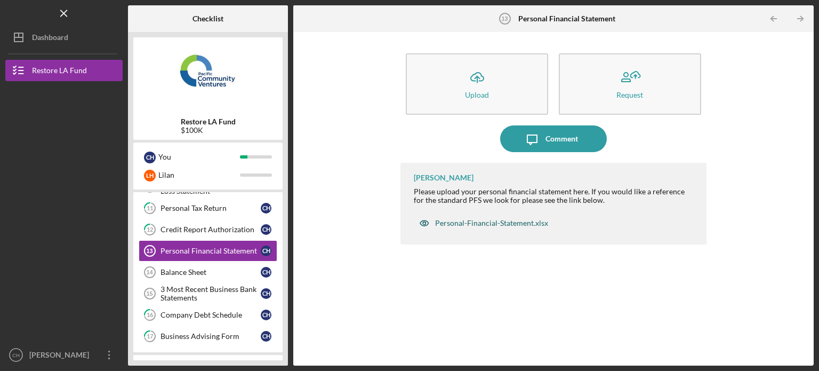
click at [525, 220] on div "Personal-Financial-Statement.xlsx" at bounding box center [491, 223] width 113 height 9
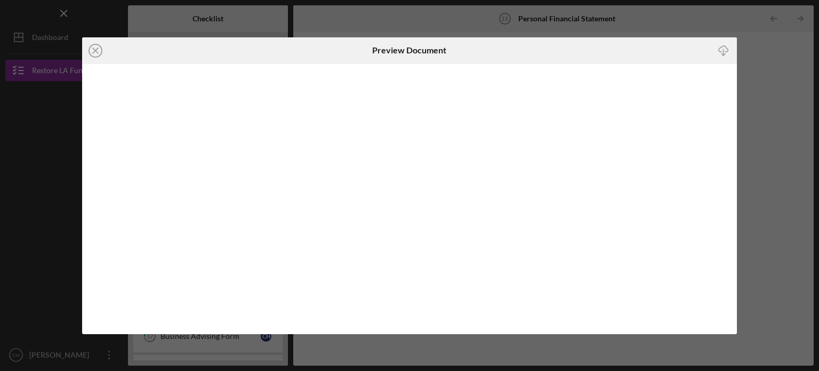
click at [725, 47] on icon "Icon/Download" at bounding box center [724, 50] width 24 height 24
click at [99, 52] on icon "Icon/Close" at bounding box center [95, 50] width 27 height 27
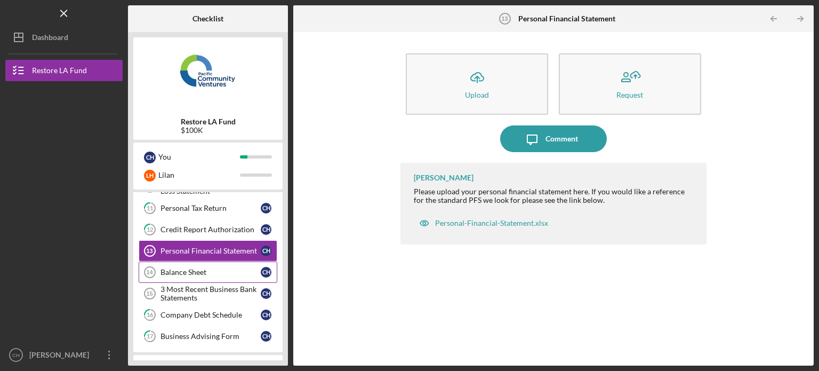
click at [238, 268] on div "Balance Sheet" at bounding box center [211, 272] width 100 height 9
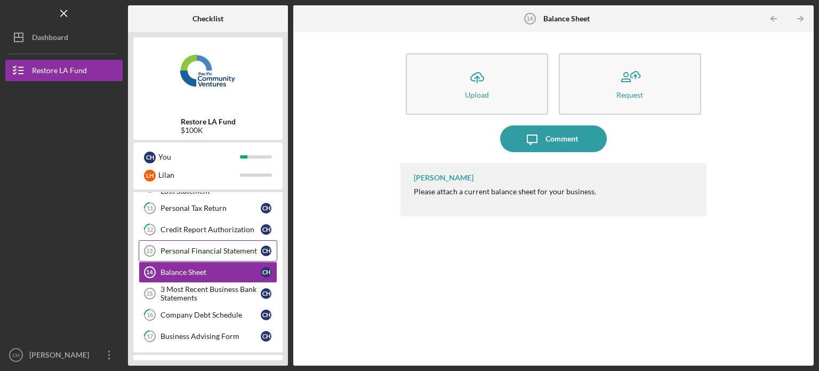
click at [235, 251] on div "Personal Financial Statement" at bounding box center [211, 250] width 100 height 9
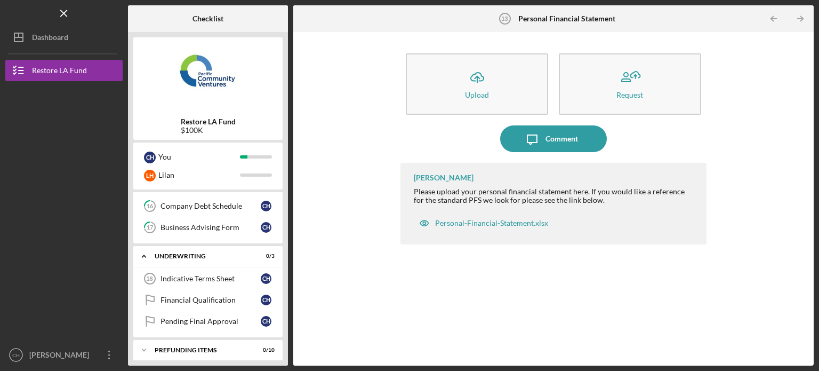
scroll to position [259, 0]
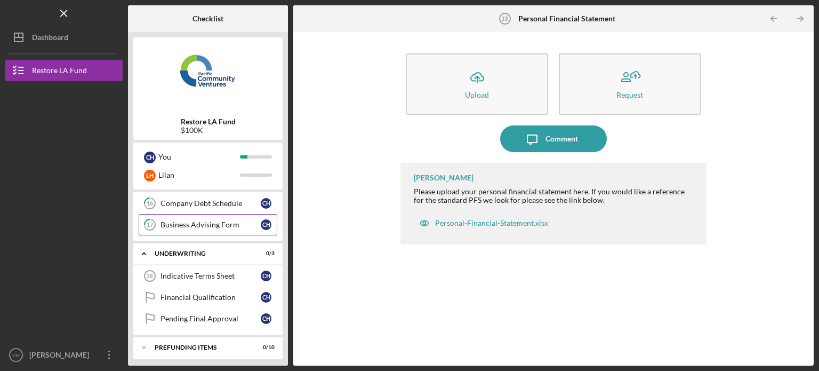
click at [231, 220] on div "Business Advising Form" at bounding box center [211, 224] width 100 height 9
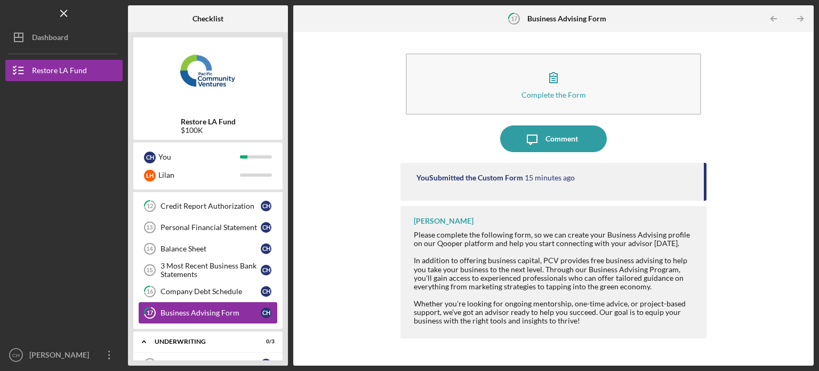
scroll to position [192, 0]
